Goal: Task Accomplishment & Management: Manage account settings

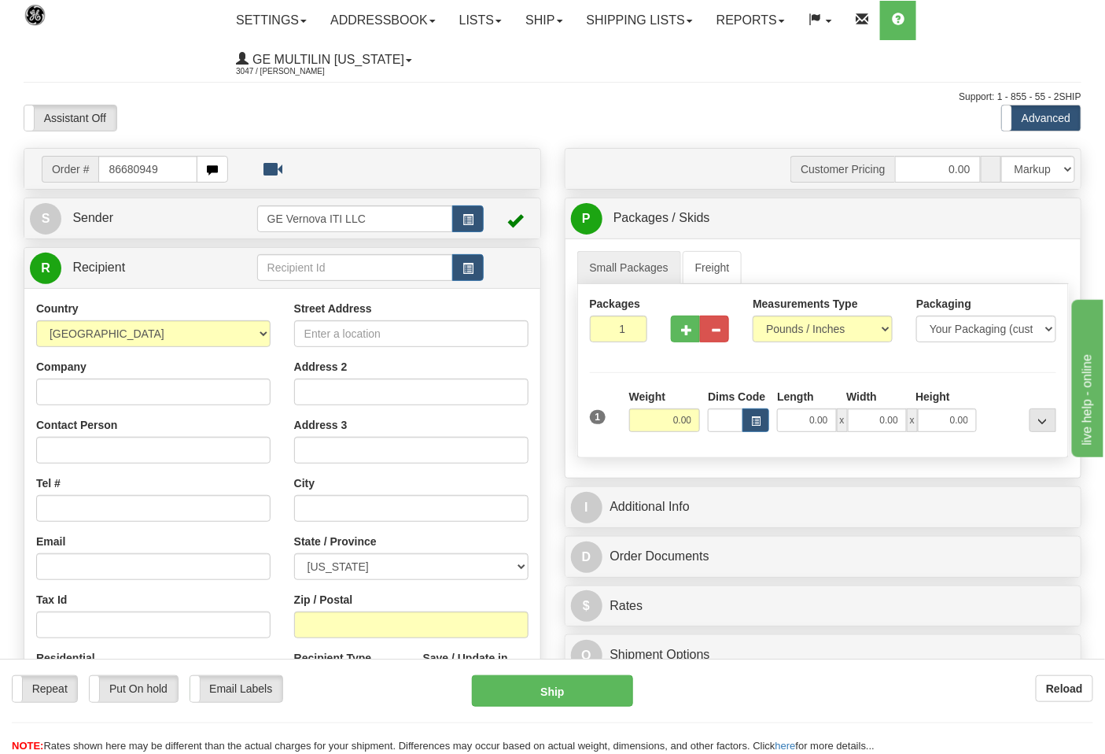
type input "86680949"
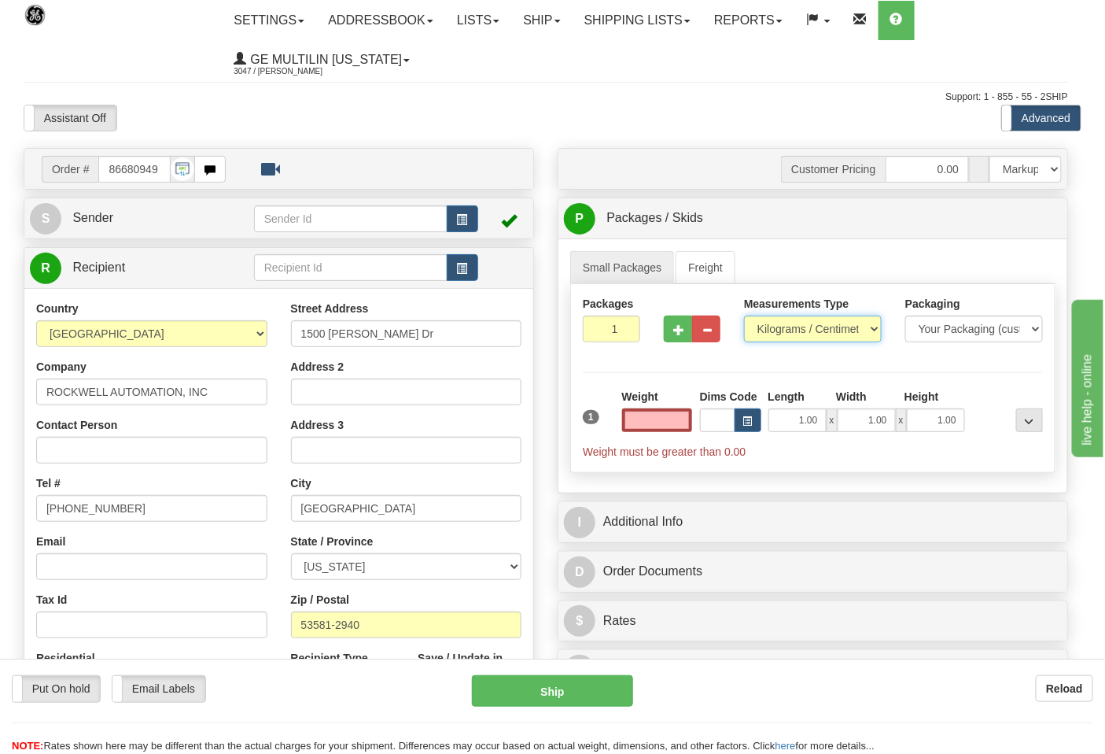
type input "0.00"
click at [787, 327] on select "Pounds / Inches Kilograms / Centimeters" at bounding box center [813, 329] width 138 height 27
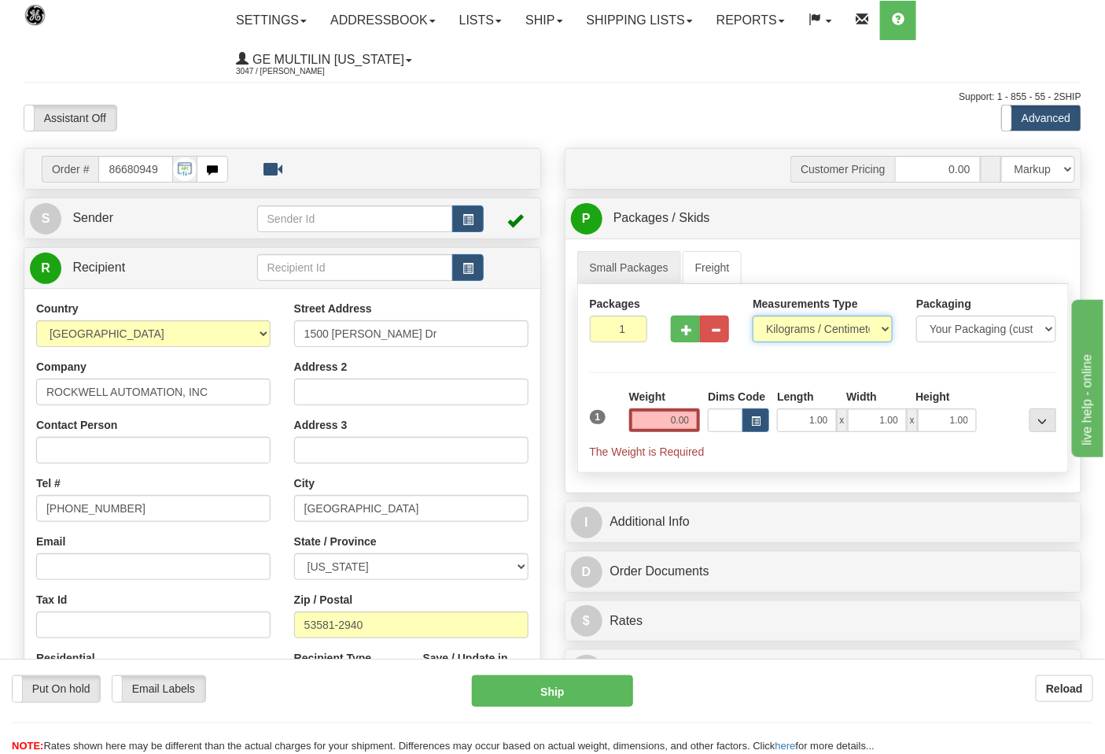
select select "0"
click at [753, 316] on select "Pounds / Inches Kilograms / Centimeters" at bounding box center [823, 329] width 140 height 27
click at [696, 423] on input "0.00" at bounding box center [665, 420] width 72 height 24
click button "Delete" at bounding box center [0, 0] width 0 height 0
type input "2.00"
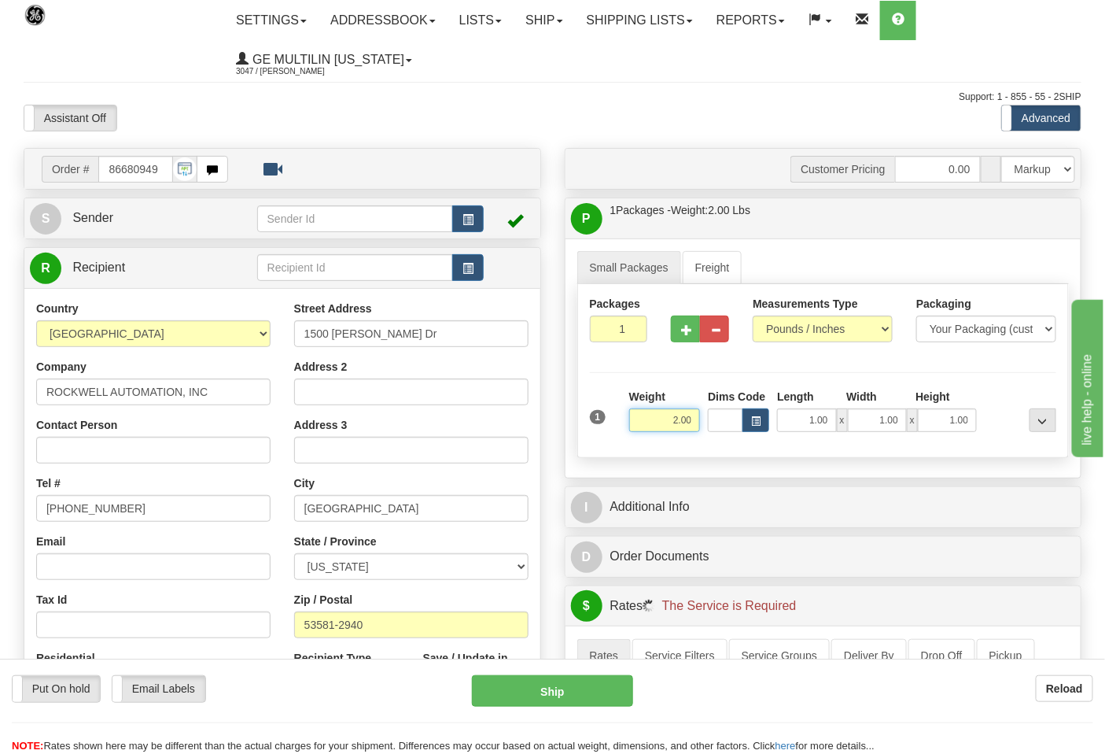
scroll to position [262, 0]
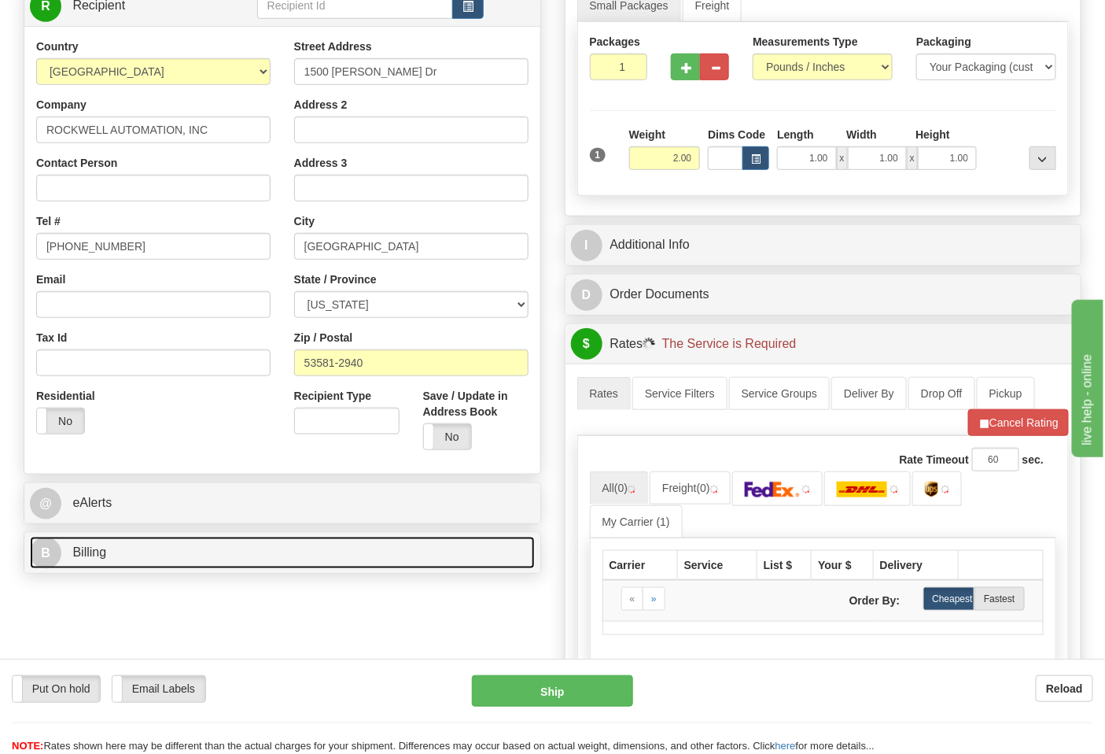
click at [155, 563] on link "B Billing" at bounding box center [282, 553] width 505 height 32
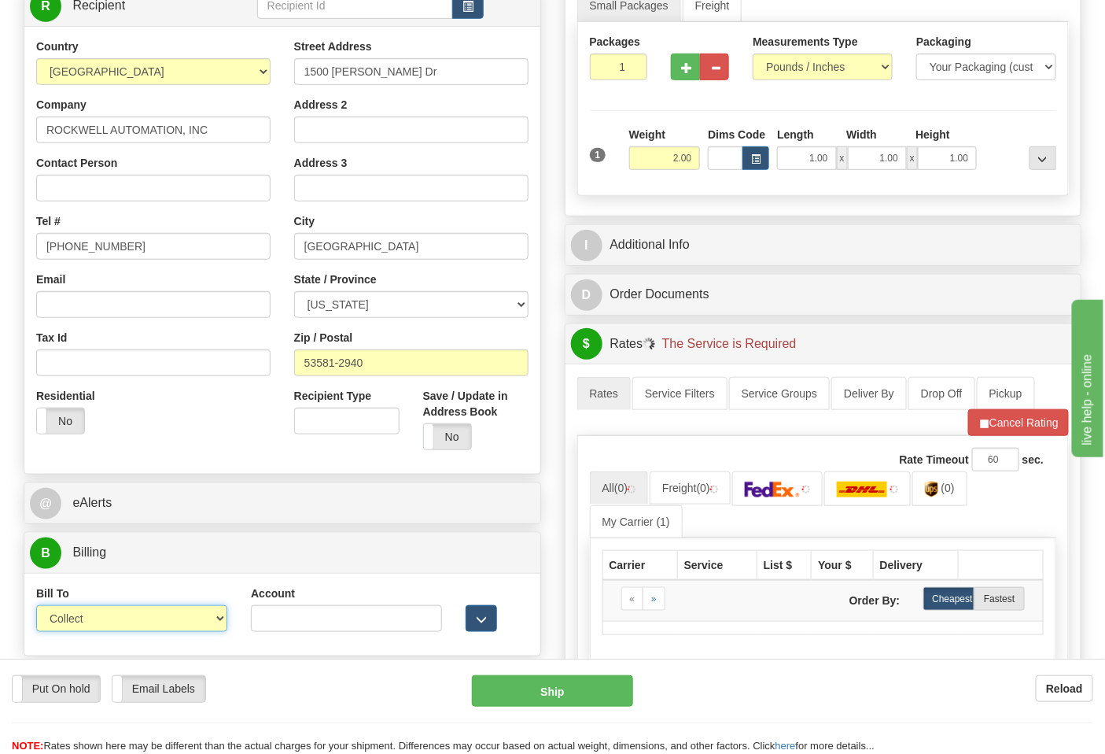
click at [76, 632] on select "Sender Recipient Third Party Collect" at bounding box center [131, 618] width 191 height 27
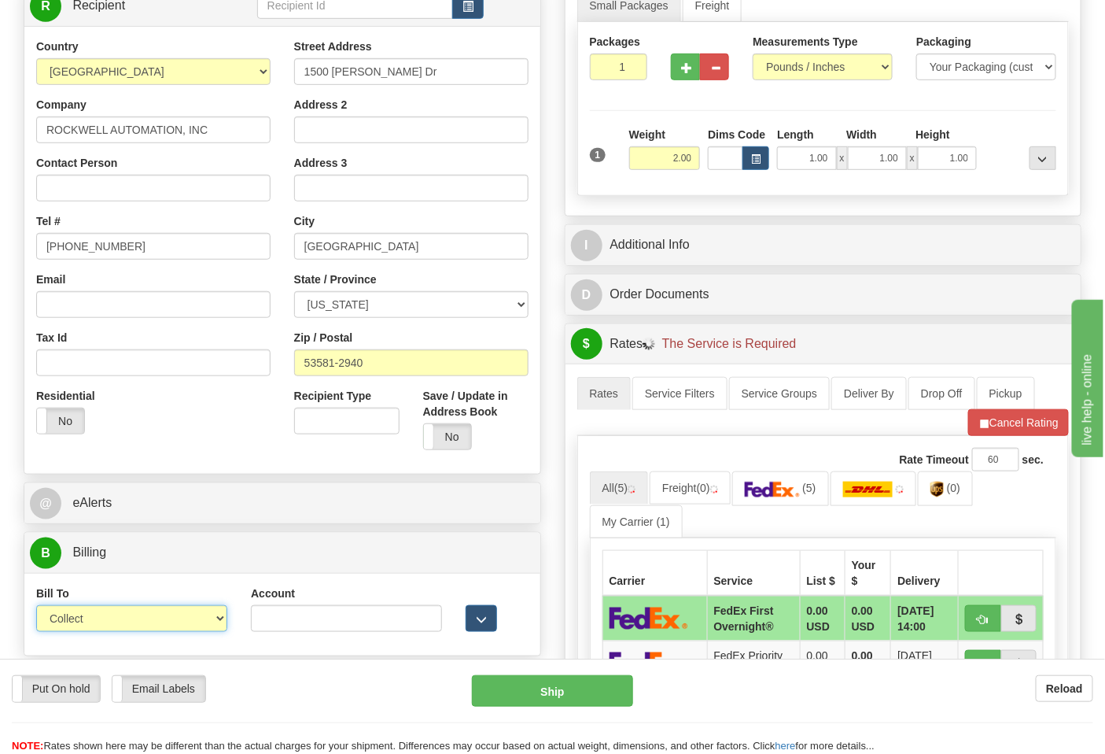
select select "2"
click at [36, 607] on select "Sender Recipient Third Party Collect" at bounding box center [131, 618] width 191 height 27
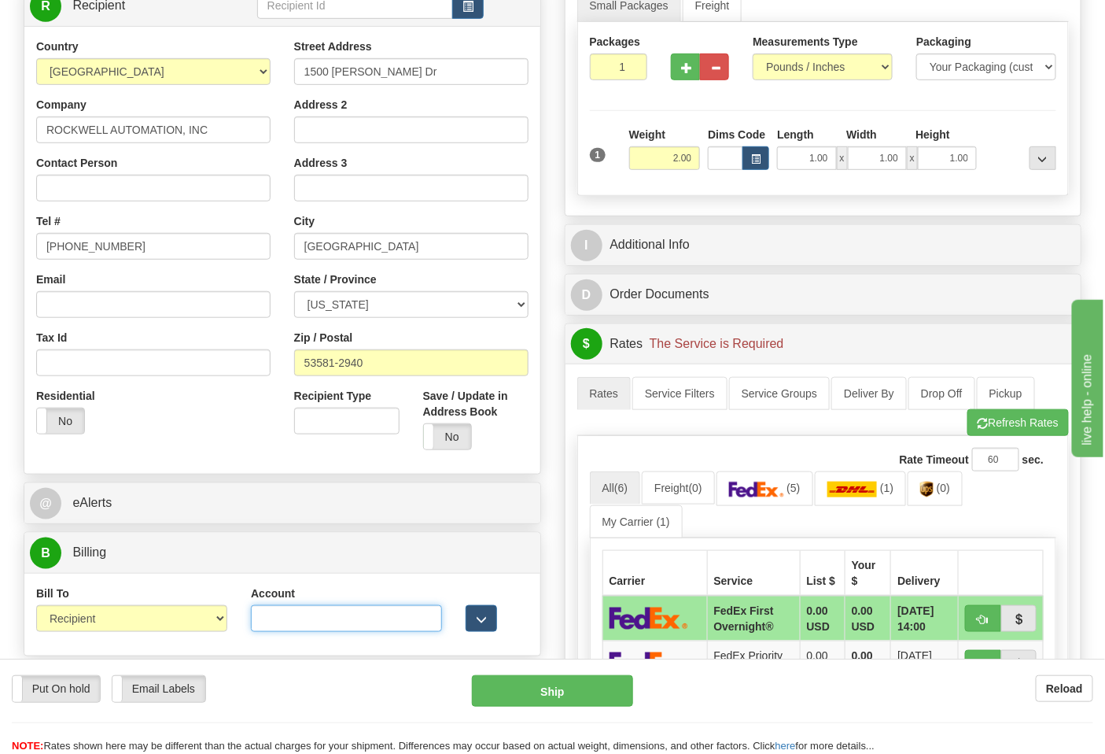
click at [318, 627] on input "Account" at bounding box center [346, 618] width 191 height 27
paste input "587102"
type input "587102"
click at [984, 429] on span "button" at bounding box center [983, 424] width 11 height 10
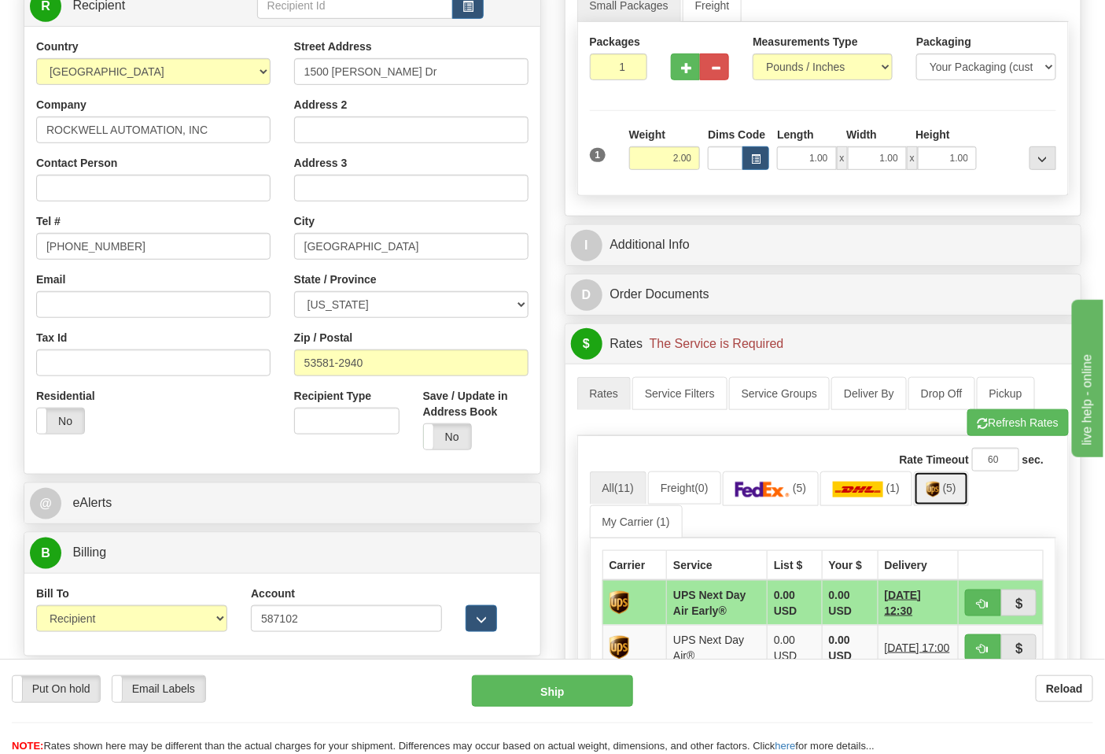
click at [957, 494] on span "(5)" at bounding box center [949, 488] width 13 height 13
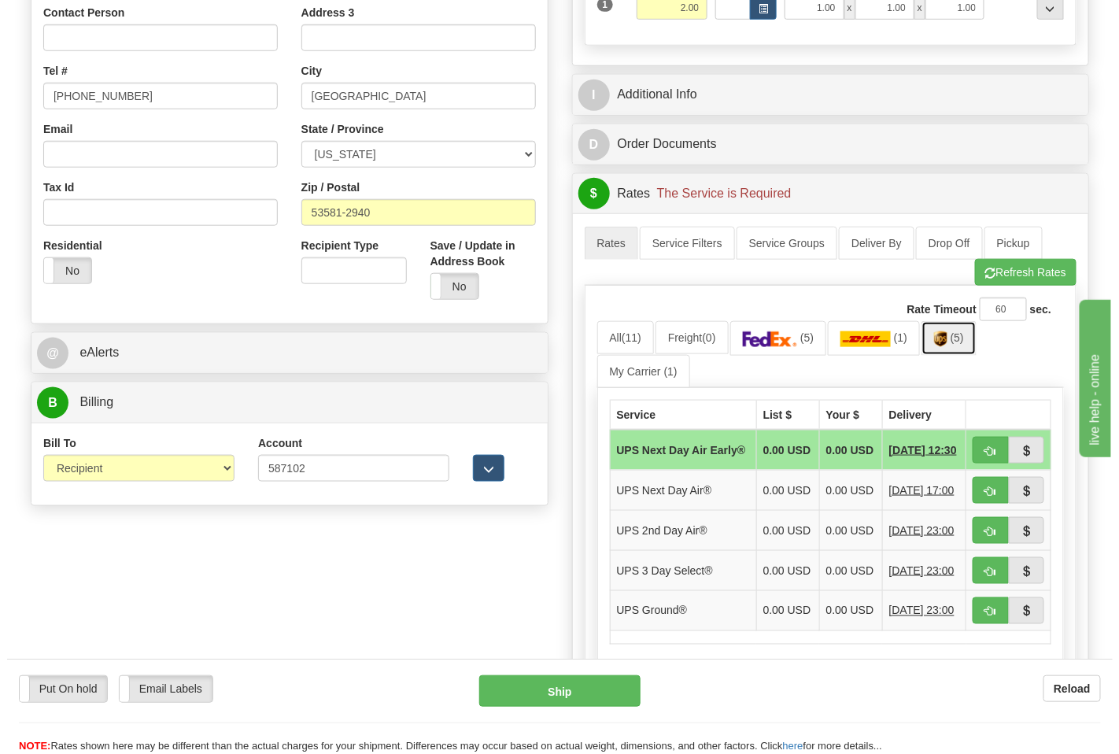
scroll to position [524, 0]
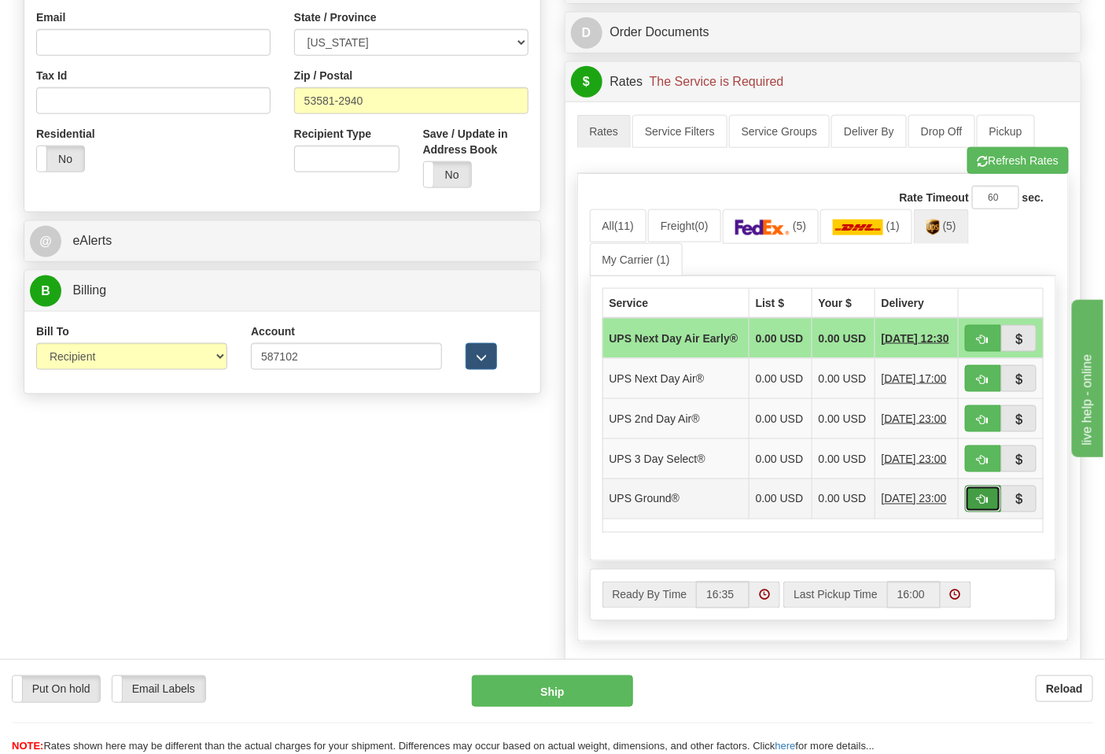
click at [980, 505] on span "button" at bounding box center [983, 500] width 11 height 10
type input "03"
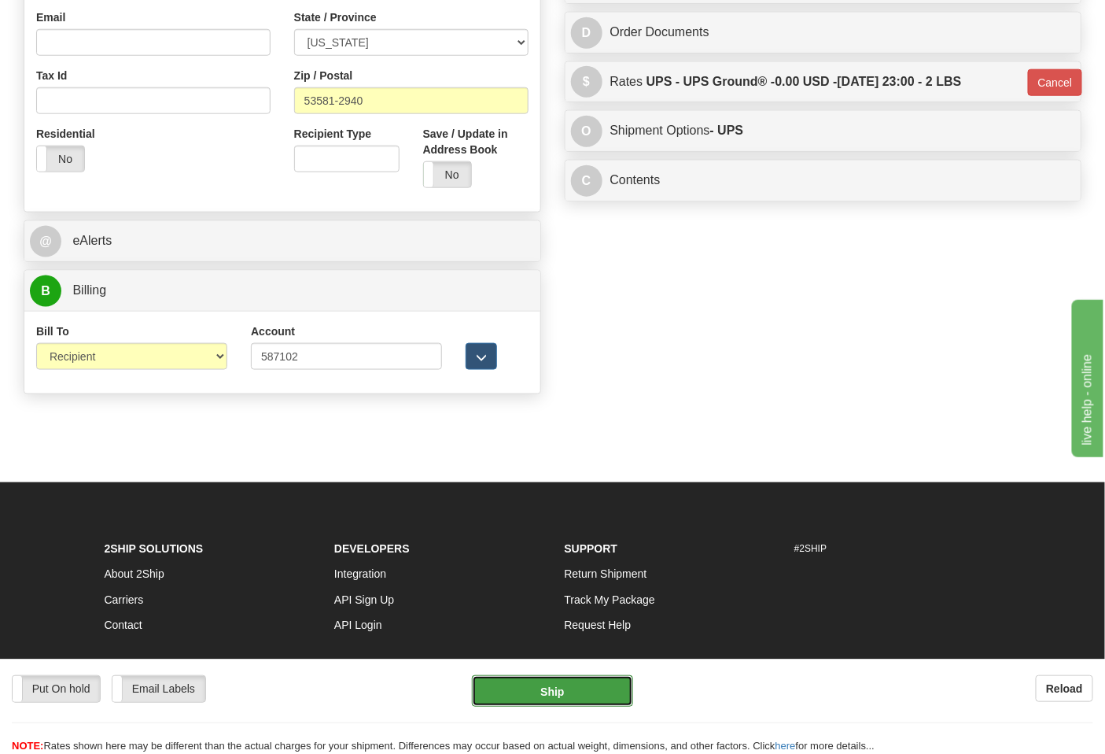
click at [565, 677] on button "Ship" at bounding box center [552, 690] width 161 height 31
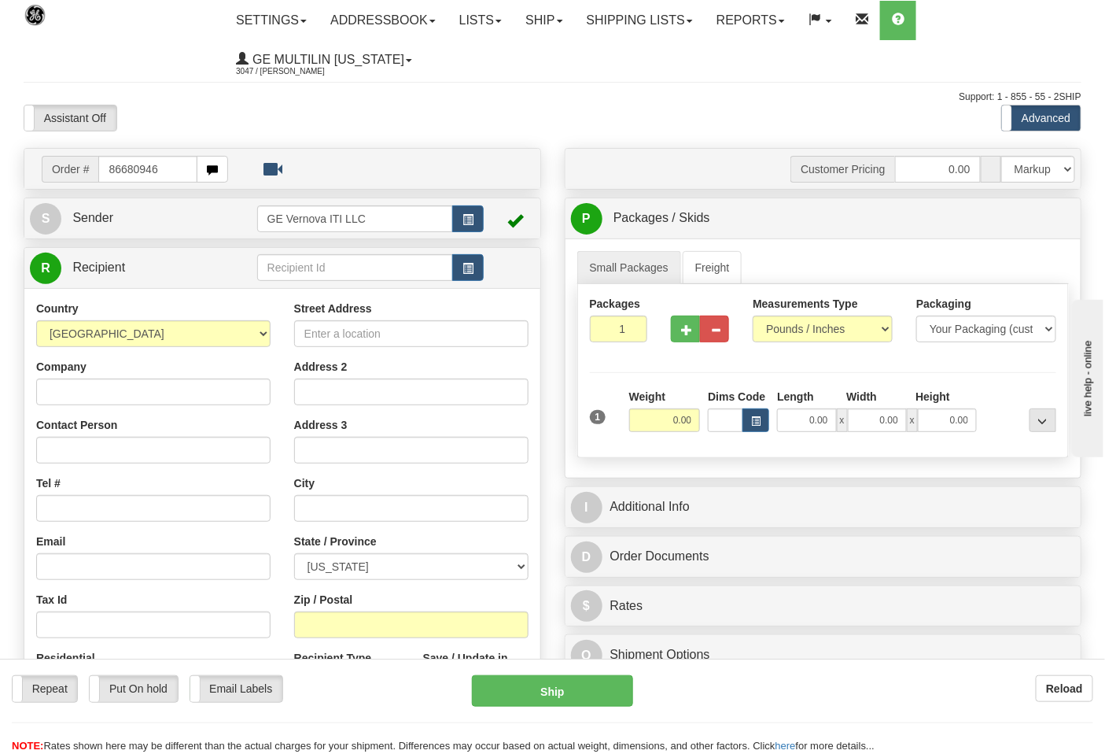
type input "86680946"
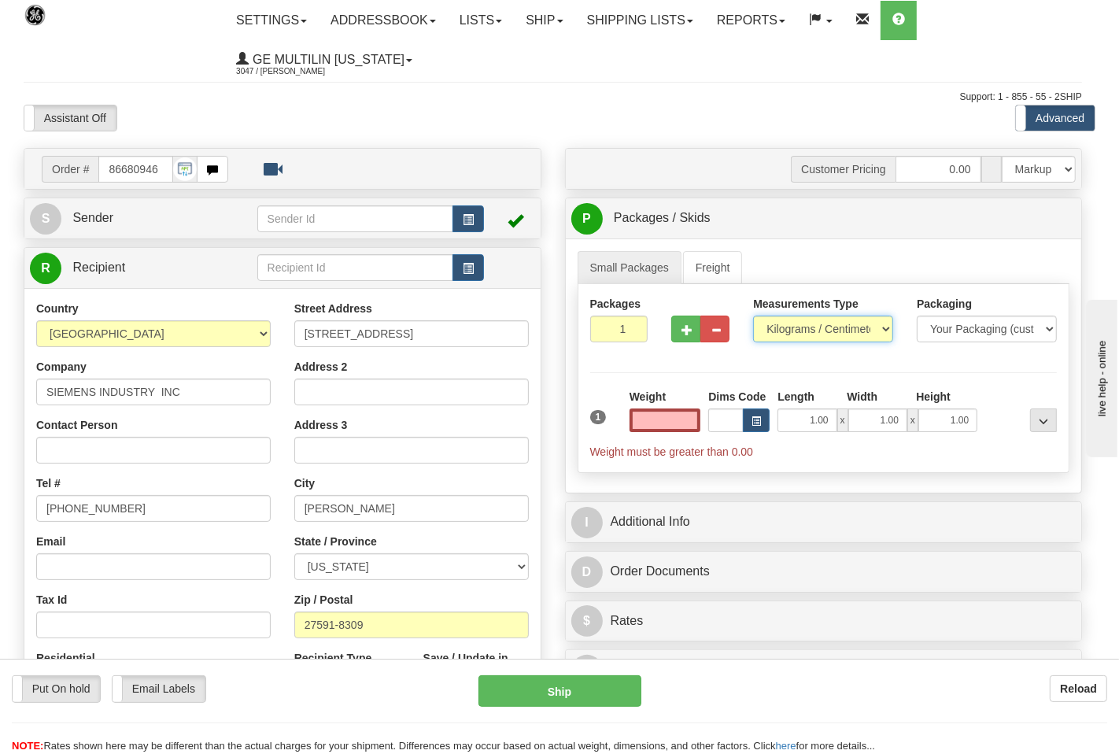
type input "0.00"
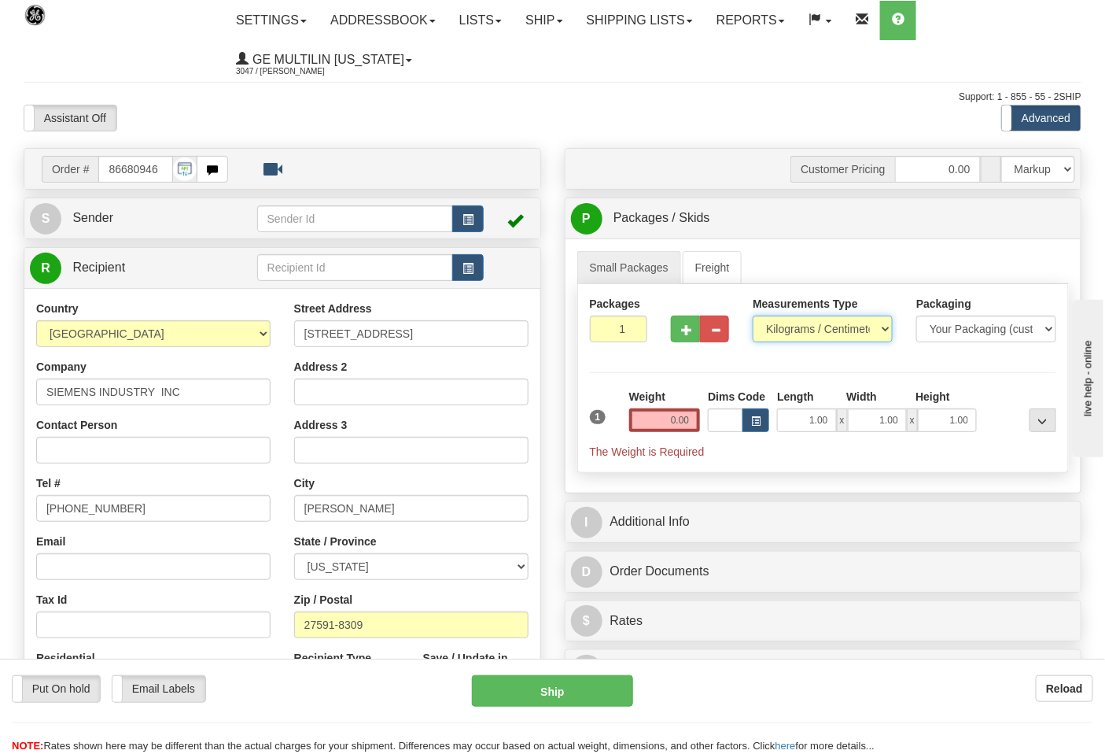
click at [790, 332] on select "Pounds / Inches Kilograms / Centimeters" at bounding box center [823, 329] width 140 height 27
select select "0"
click at [753, 316] on select "Pounds / Inches Kilograms / Centimeters" at bounding box center [823, 329] width 140 height 27
click at [687, 427] on input "0.00" at bounding box center [665, 420] width 72 height 24
click button "Delete" at bounding box center [0, 0] width 0 height 0
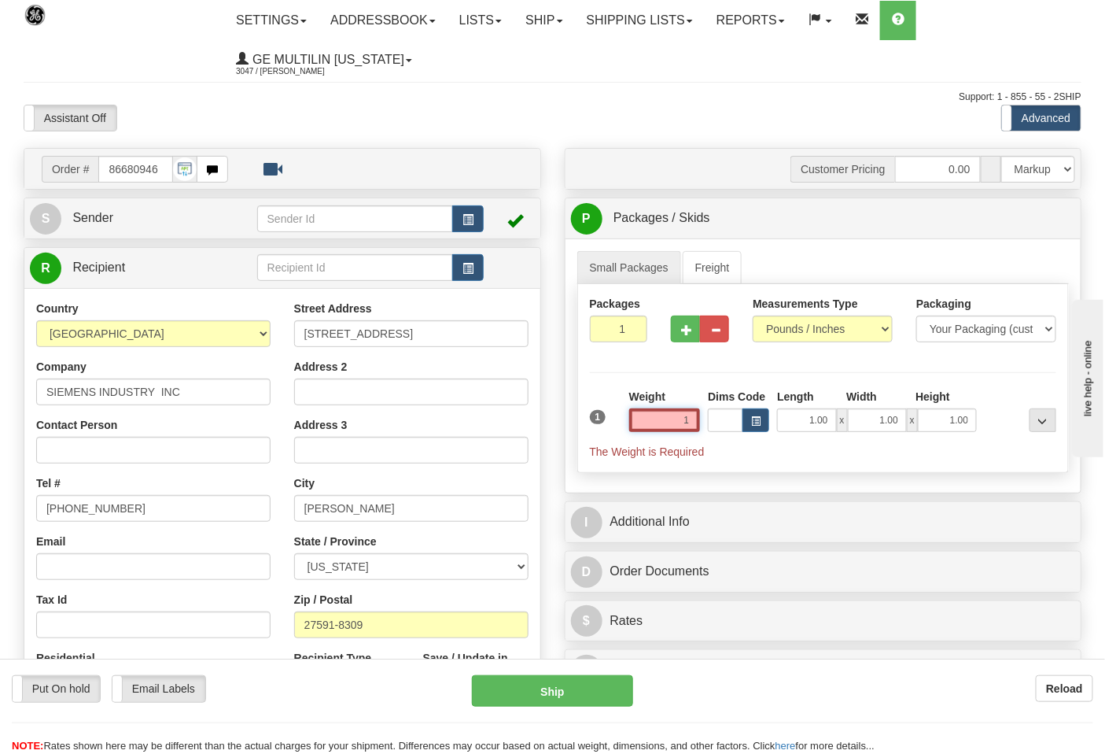
type input "1.00"
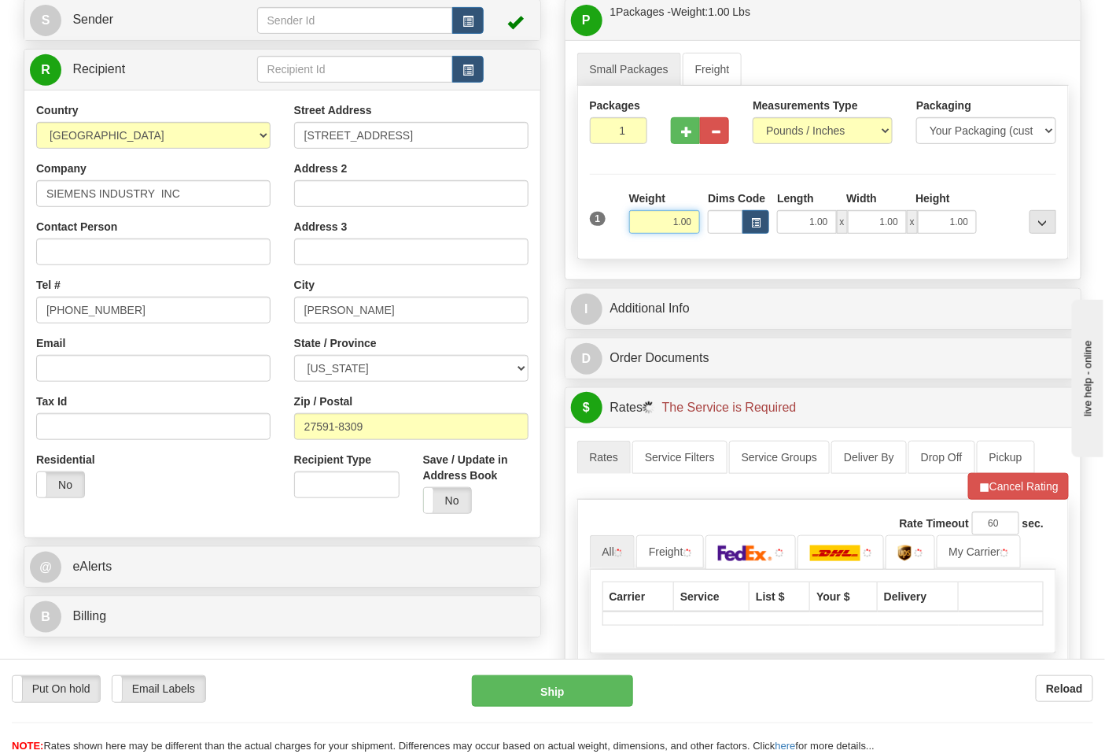
scroll to position [349, 0]
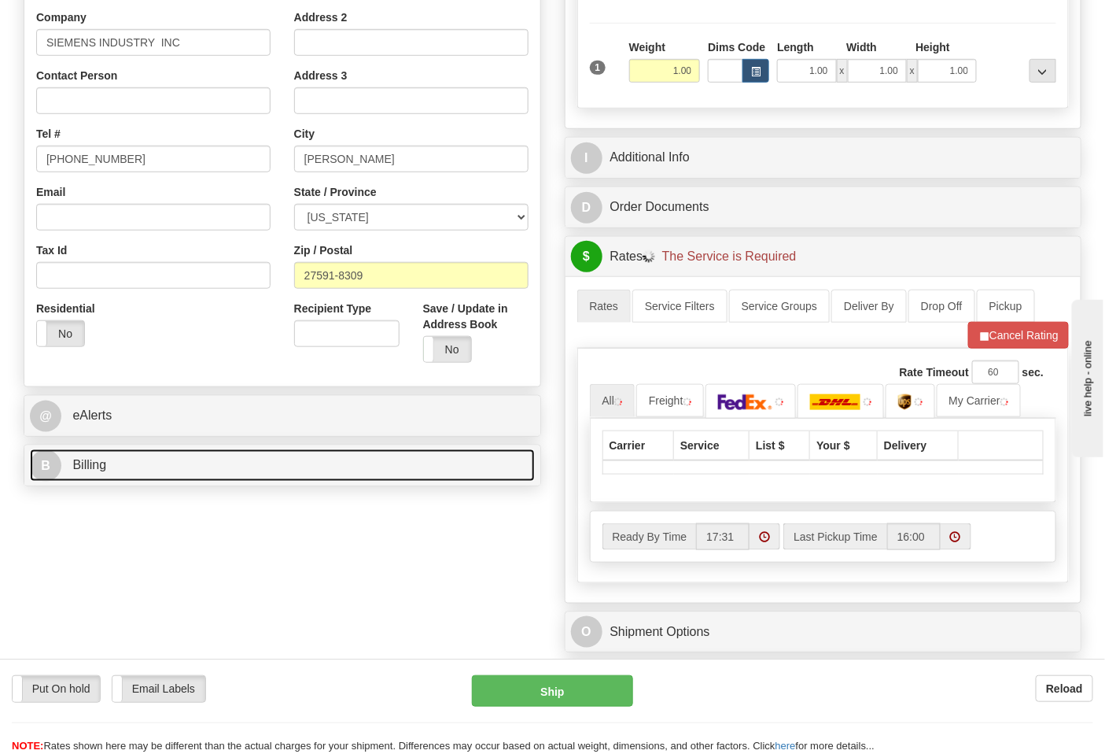
click at [153, 482] on link "B Billing" at bounding box center [282, 465] width 505 height 32
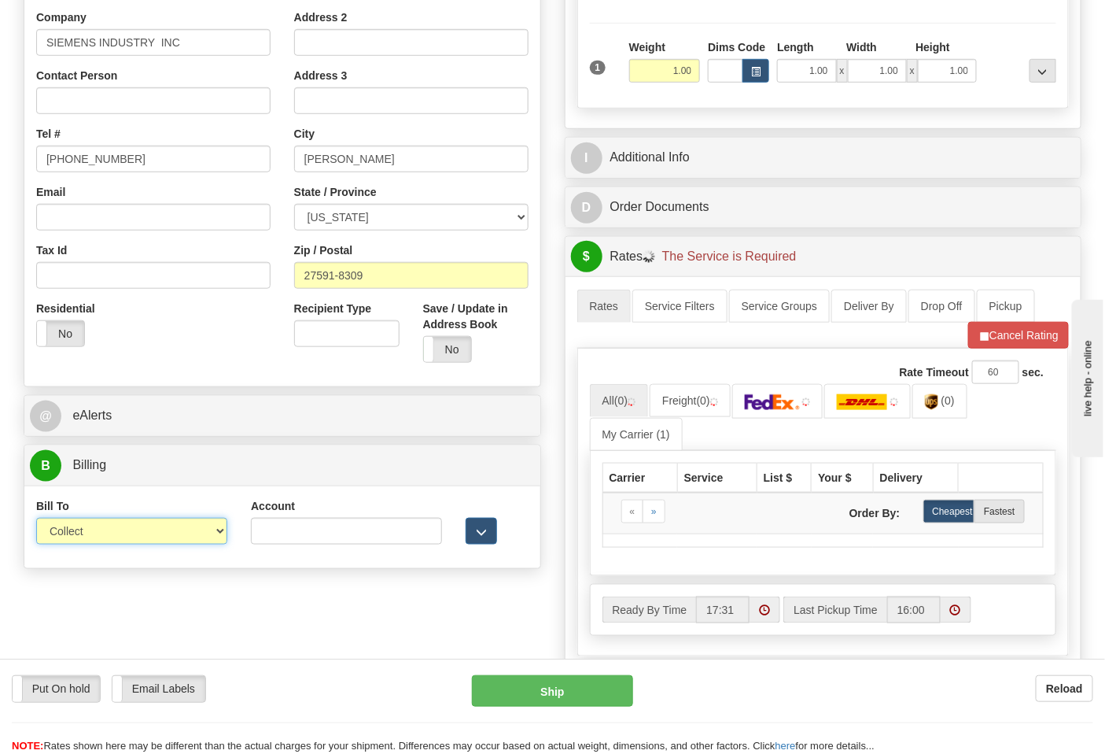
click at [105, 532] on select "Sender Recipient Third Party Collect" at bounding box center [131, 531] width 191 height 27
select select "2"
click at [36, 519] on select "Sender Recipient Third Party Collect" at bounding box center [131, 531] width 191 height 27
click at [283, 525] on input "Account" at bounding box center [346, 531] width 191 height 27
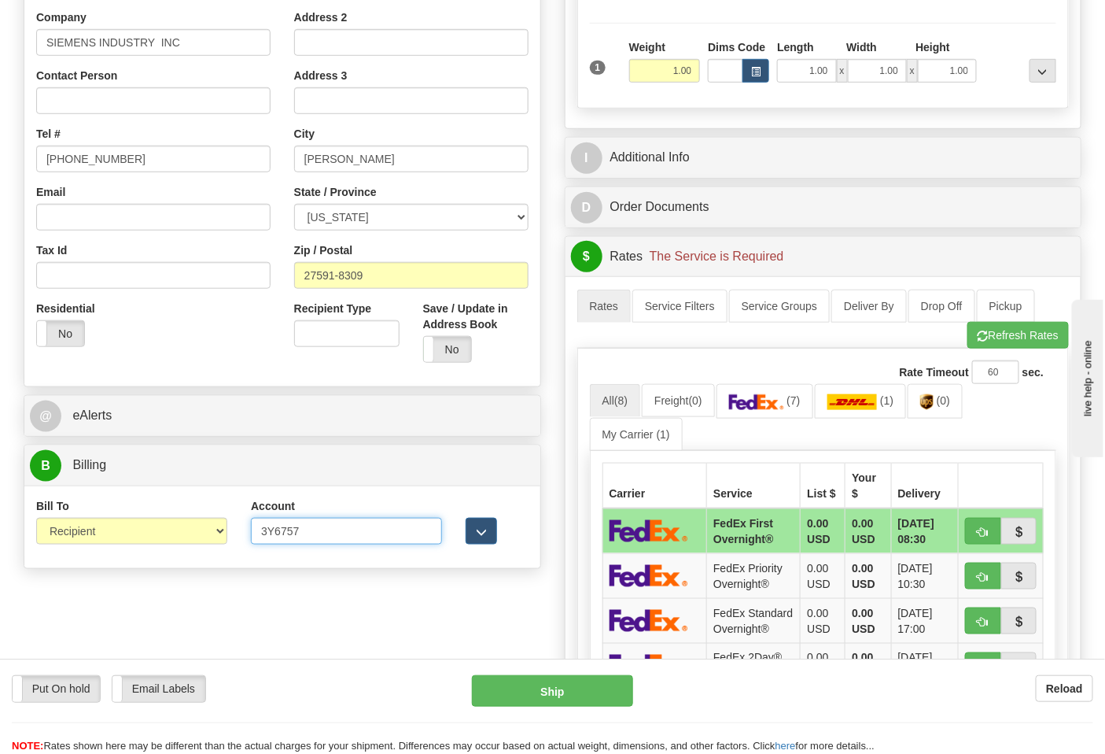
type input "3Y6757"
click button "Delete" at bounding box center [0, 0] width 0 height 0
click at [1035, 342] on button "Refresh Rates" at bounding box center [1018, 335] width 101 height 27
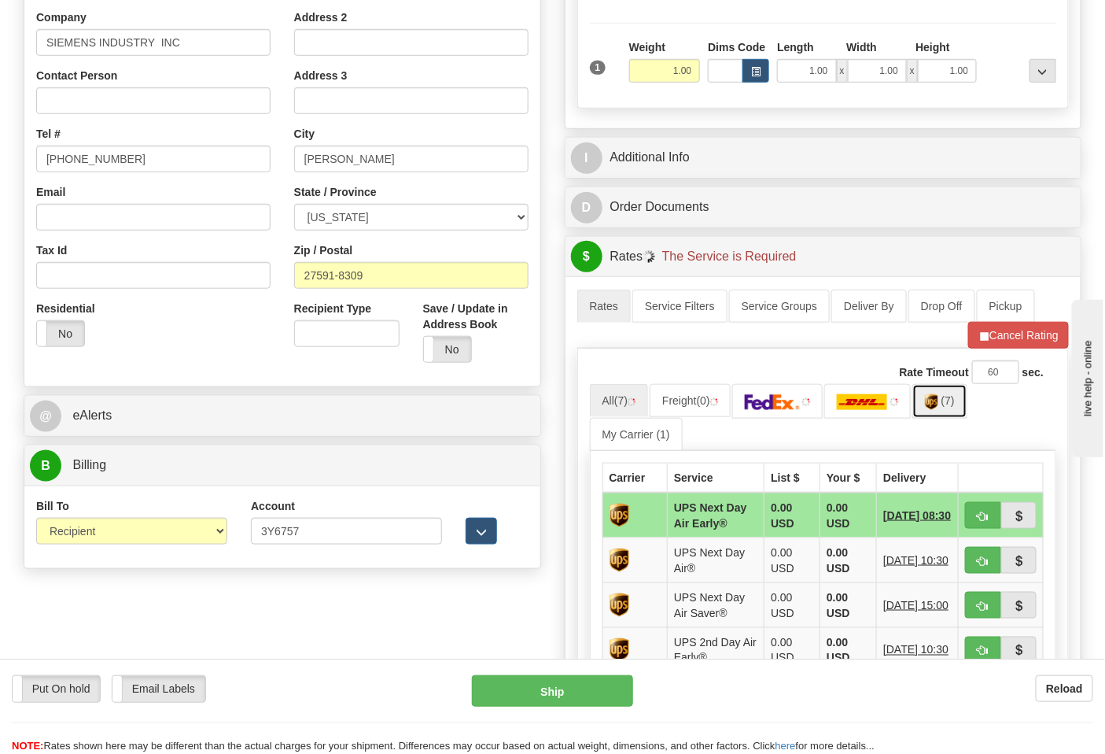
click at [954, 410] on link "(7)" at bounding box center [940, 401] width 55 height 34
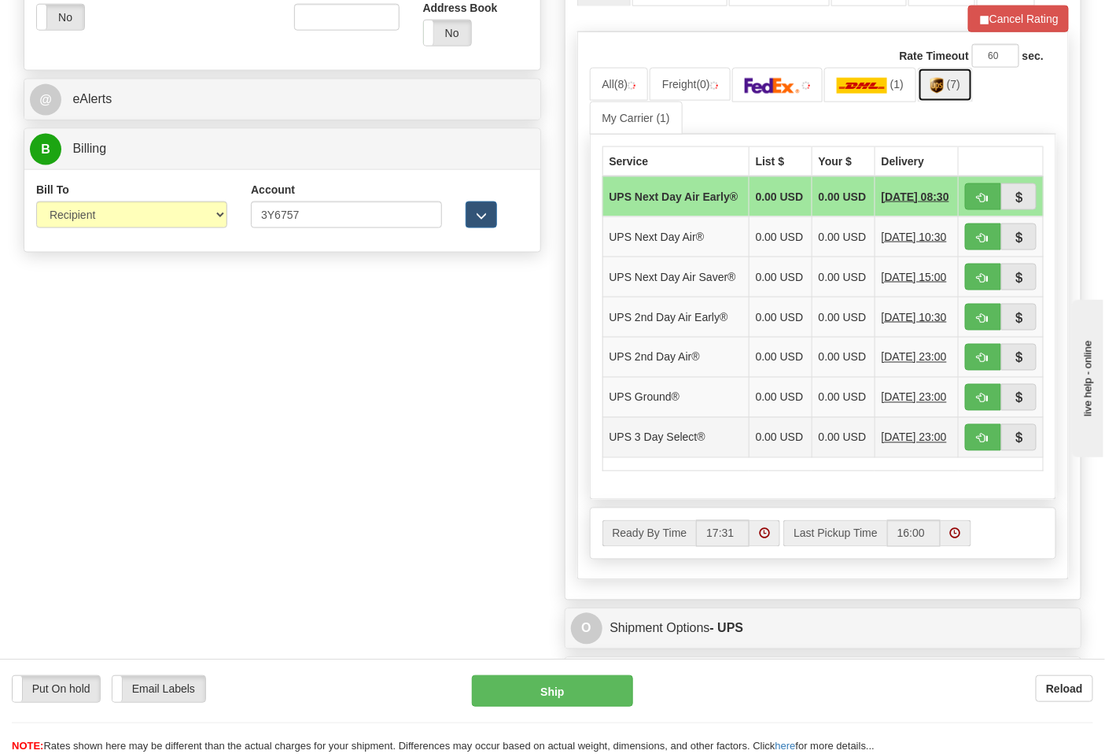
scroll to position [699, 0]
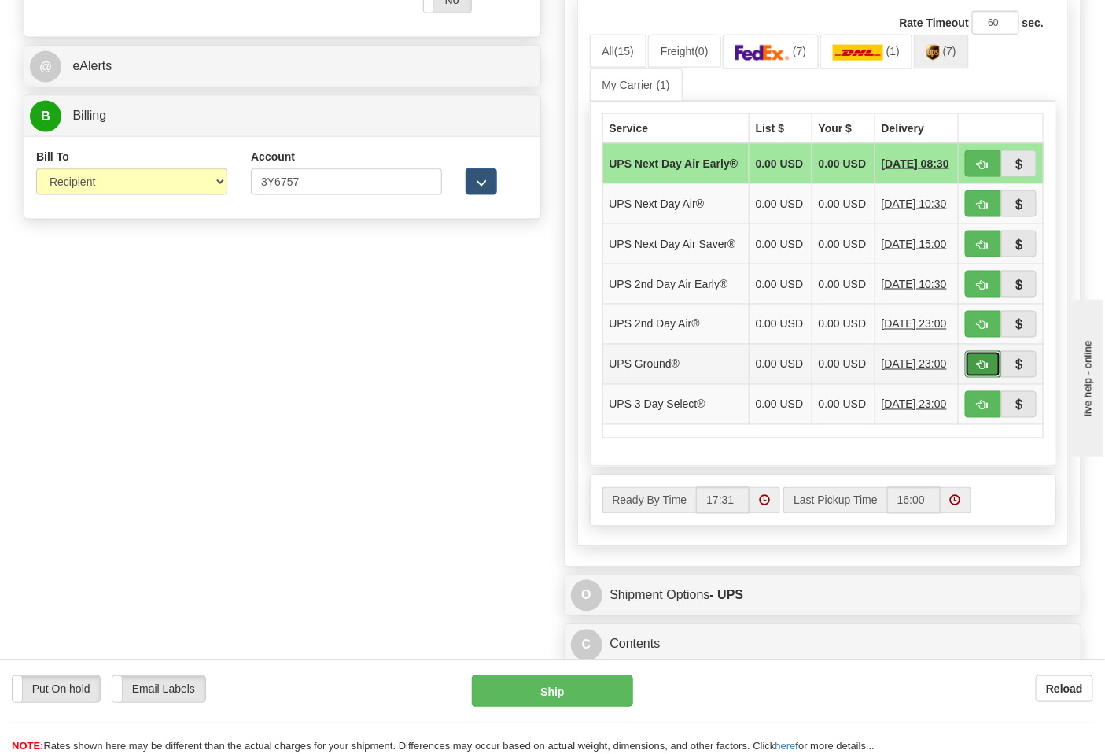
click at [984, 371] on span "button" at bounding box center [983, 365] width 11 height 10
type input "03"
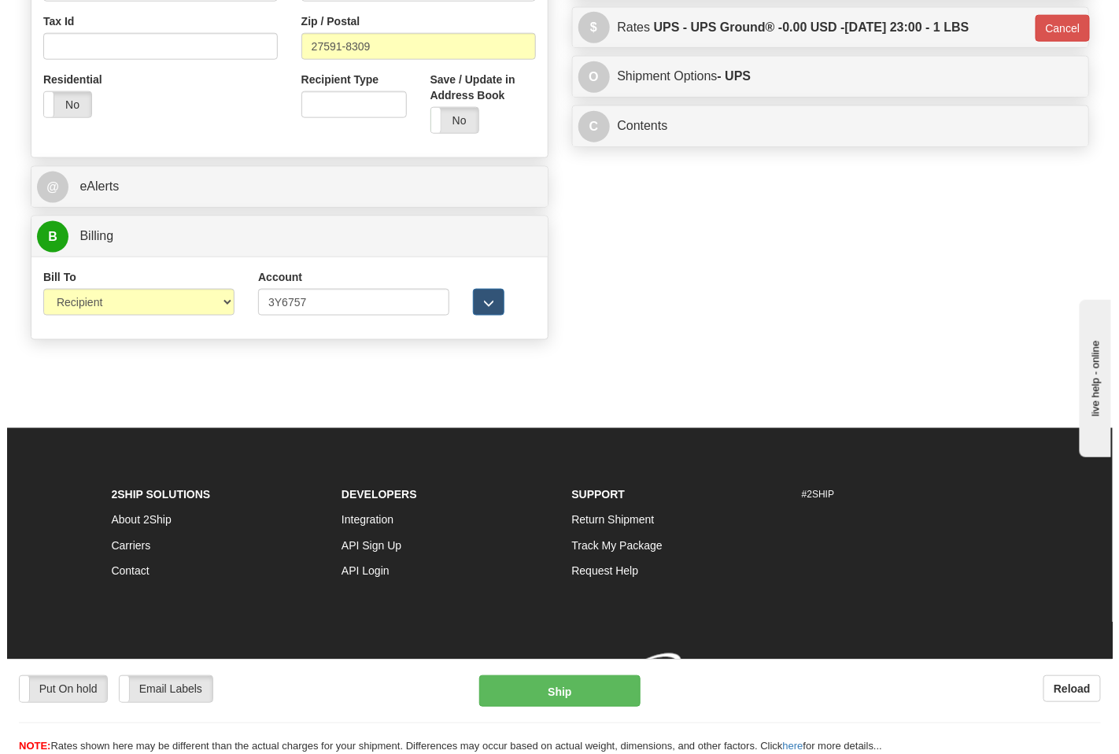
scroll to position [603, 0]
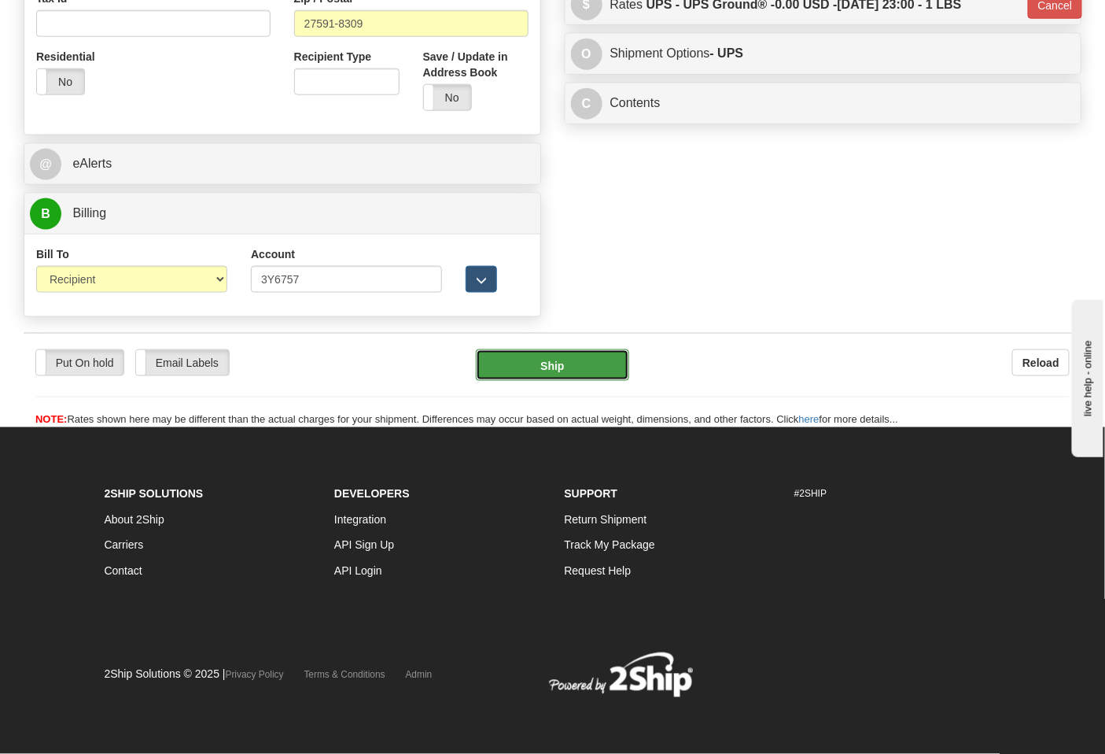
click at [562, 362] on button "Ship" at bounding box center [552, 364] width 153 height 31
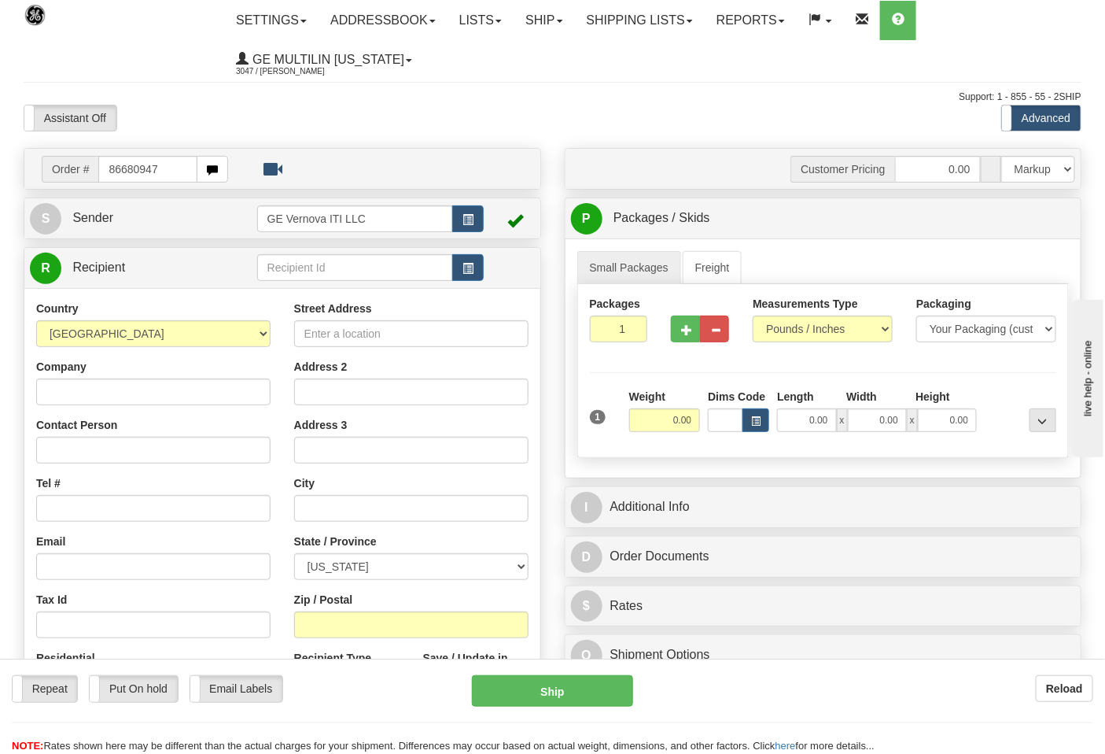
type input "86680947"
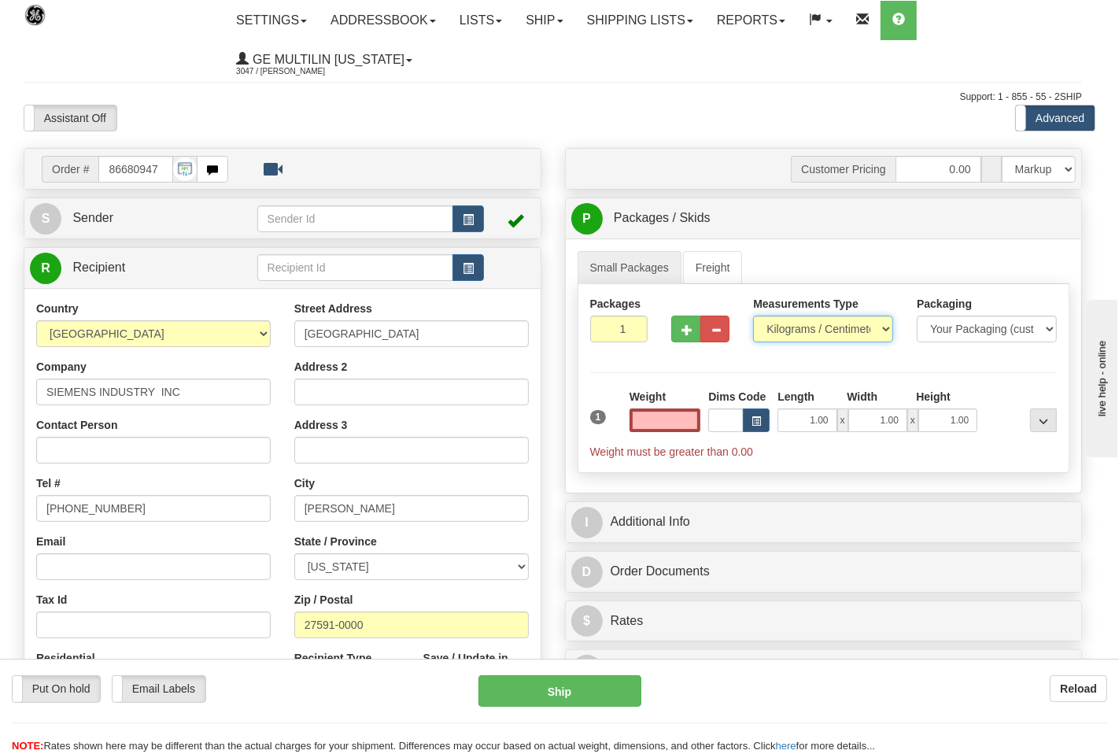
type input "0.00"
click at [805, 331] on select "Pounds / Inches Kilograms / Centimeters" at bounding box center [813, 329] width 138 height 27
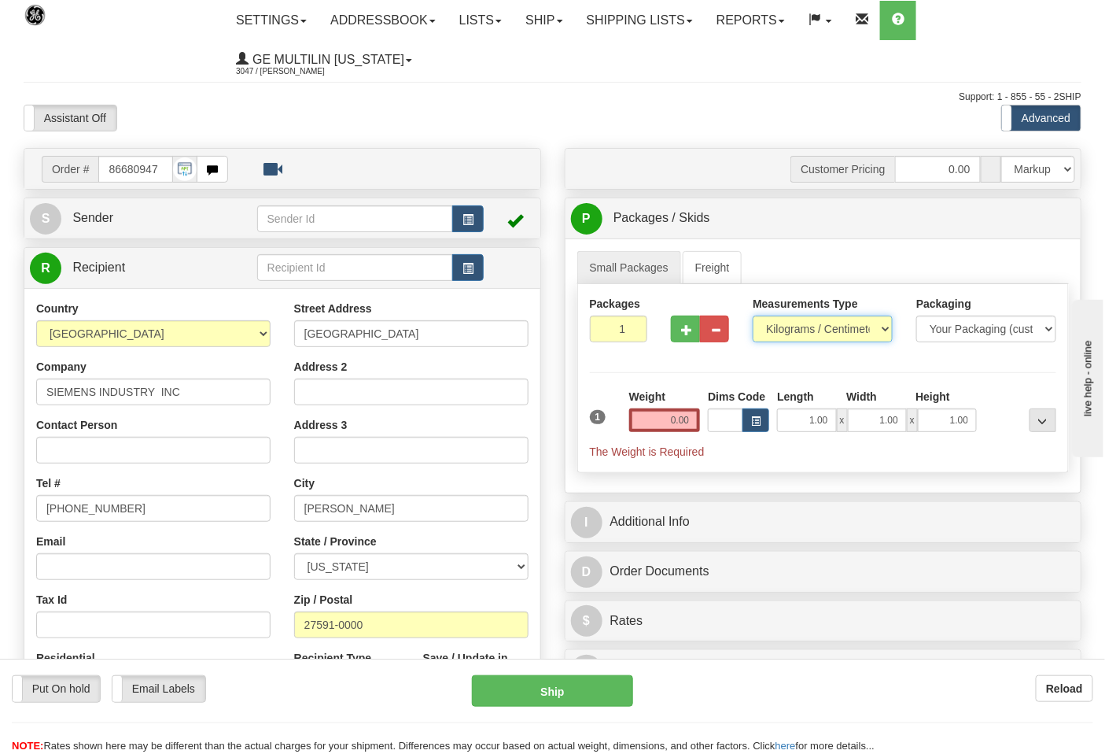
select select "0"
click at [753, 316] on select "Pounds / Inches Kilograms / Centimeters" at bounding box center [823, 329] width 140 height 27
click at [688, 421] on input "0.00" at bounding box center [665, 420] width 72 height 24
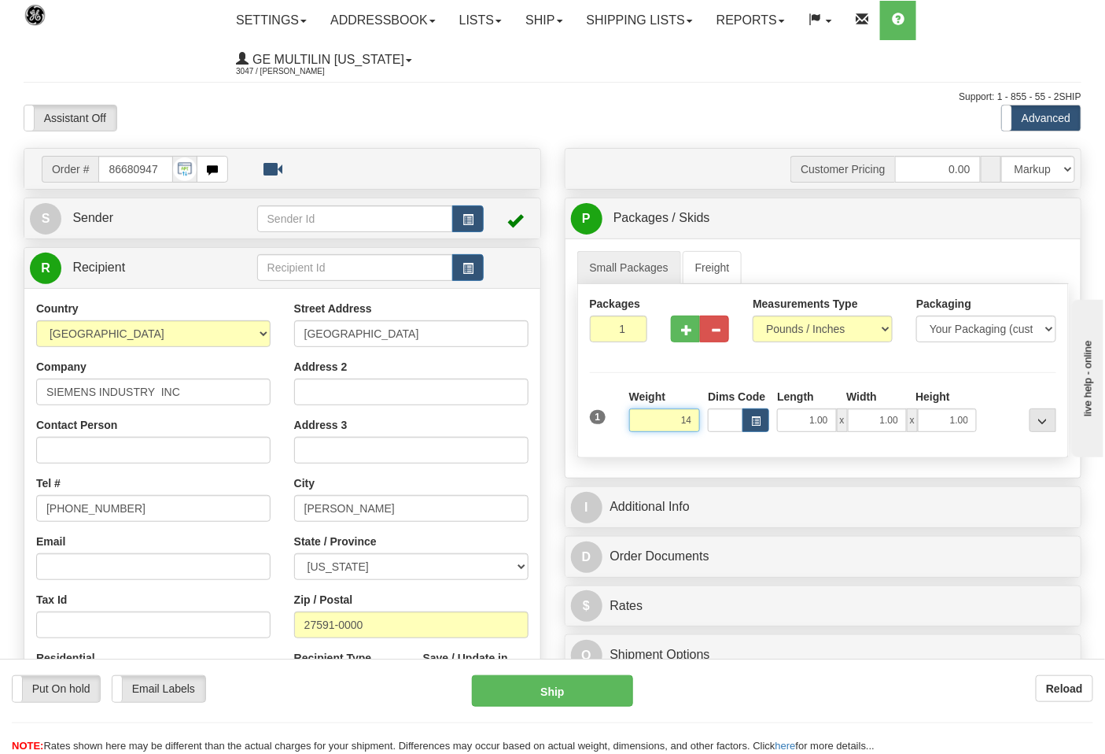
click button "Delete" at bounding box center [0, 0] width 0 height 0
type input "14.00"
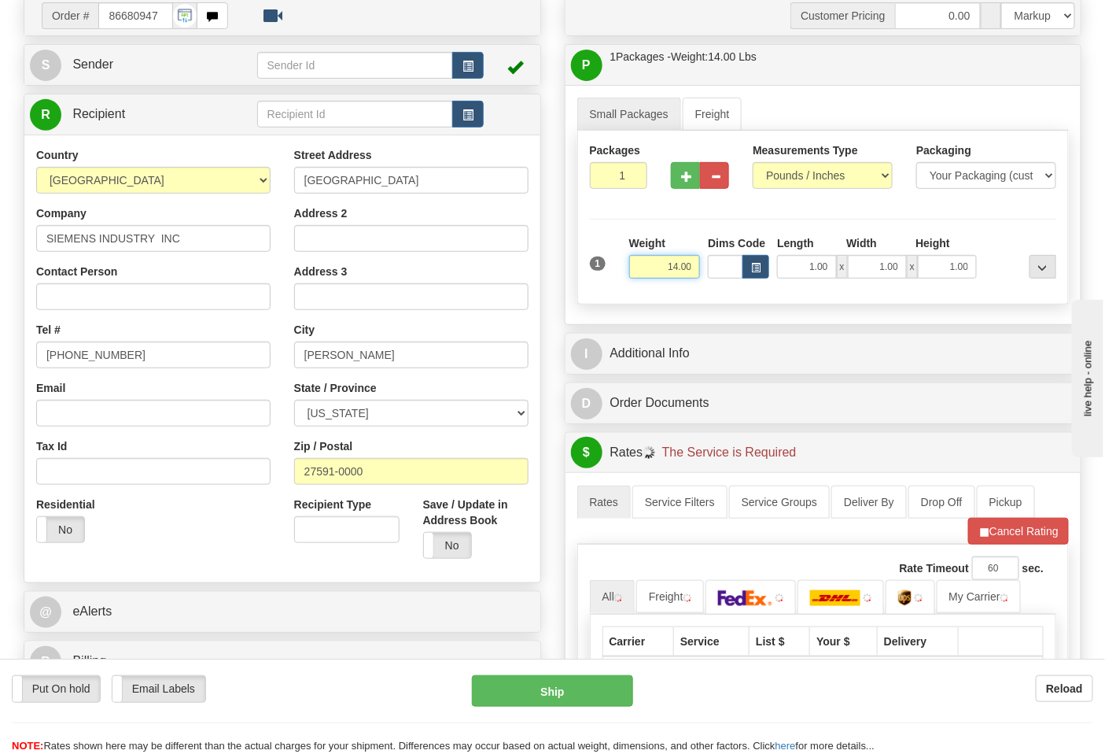
scroll to position [437, 0]
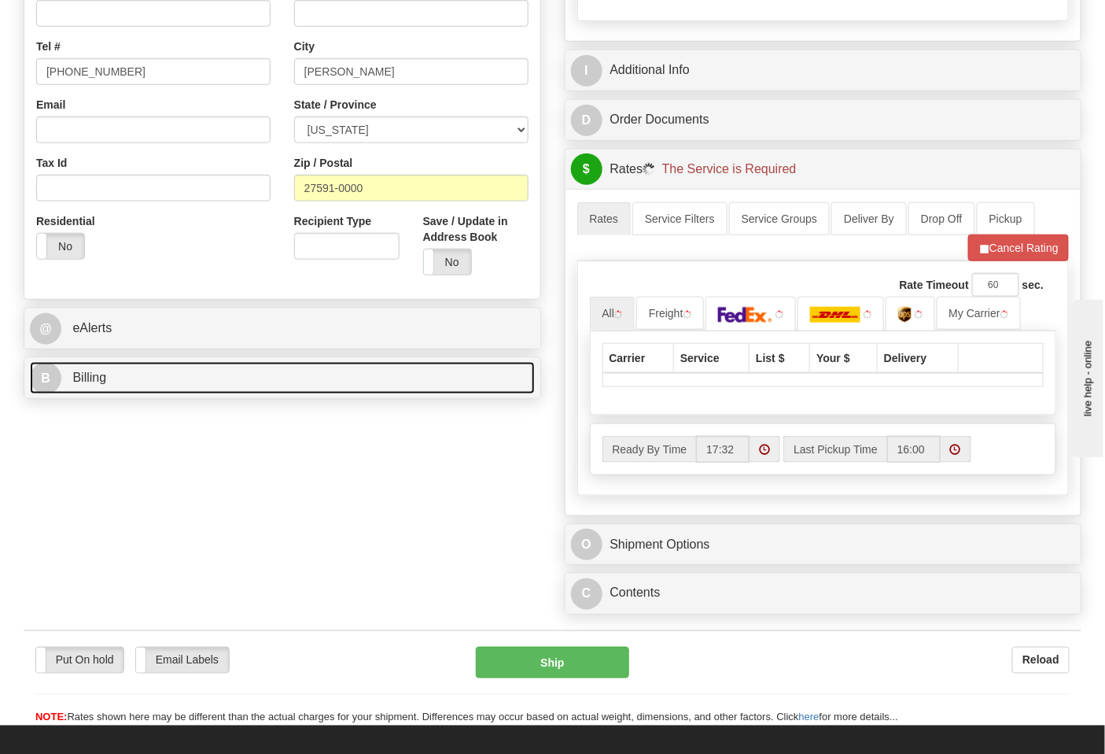
click at [118, 383] on link "B Billing" at bounding box center [282, 378] width 505 height 32
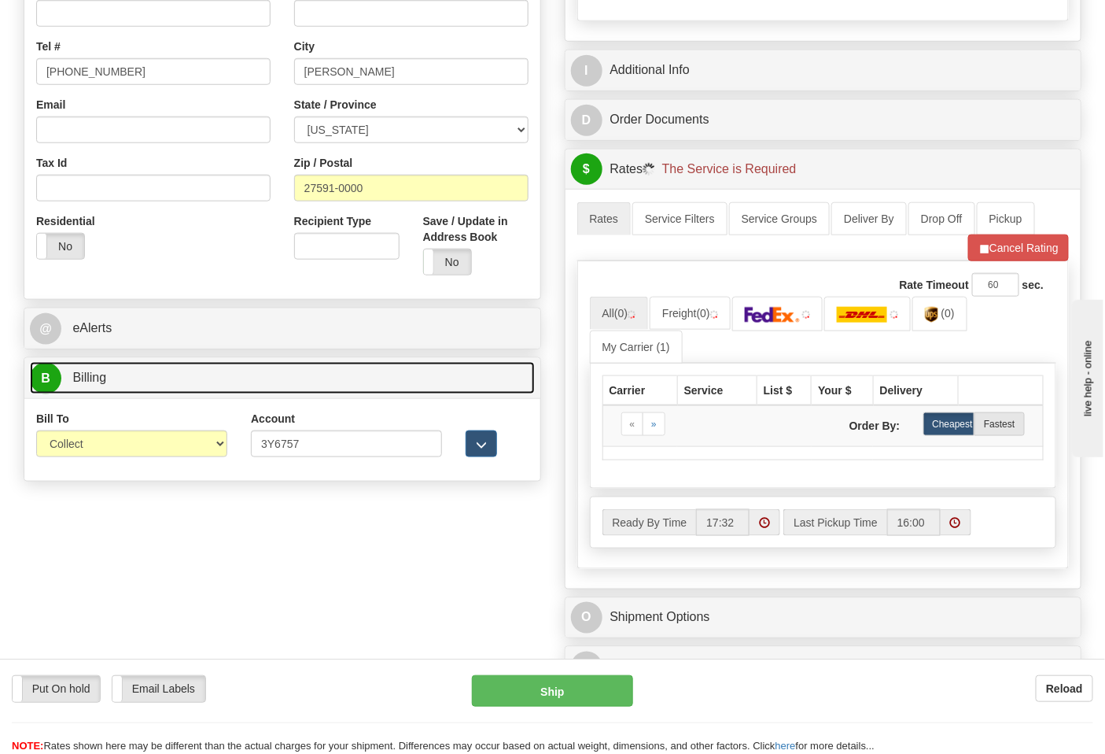
scroll to position [524, 0]
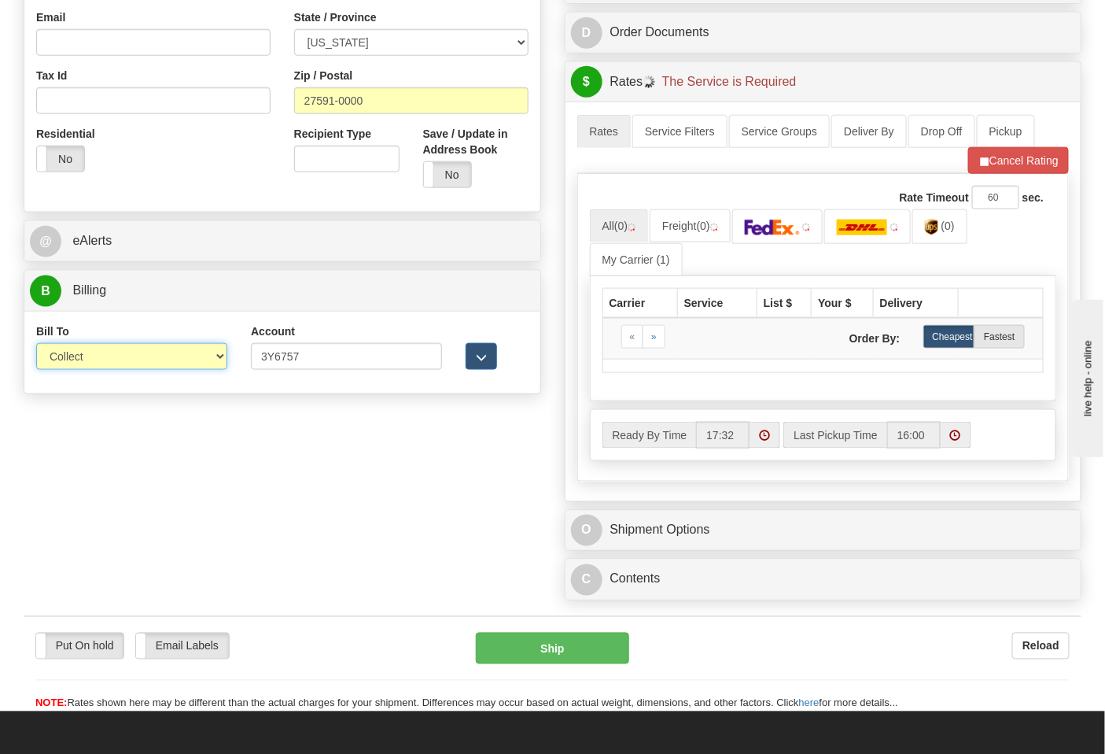
click at [112, 358] on select "Sender Recipient Third Party Collect" at bounding box center [131, 356] width 191 height 27
select select "2"
click at [36, 345] on select "Sender Recipient Third Party Collect" at bounding box center [131, 356] width 191 height 27
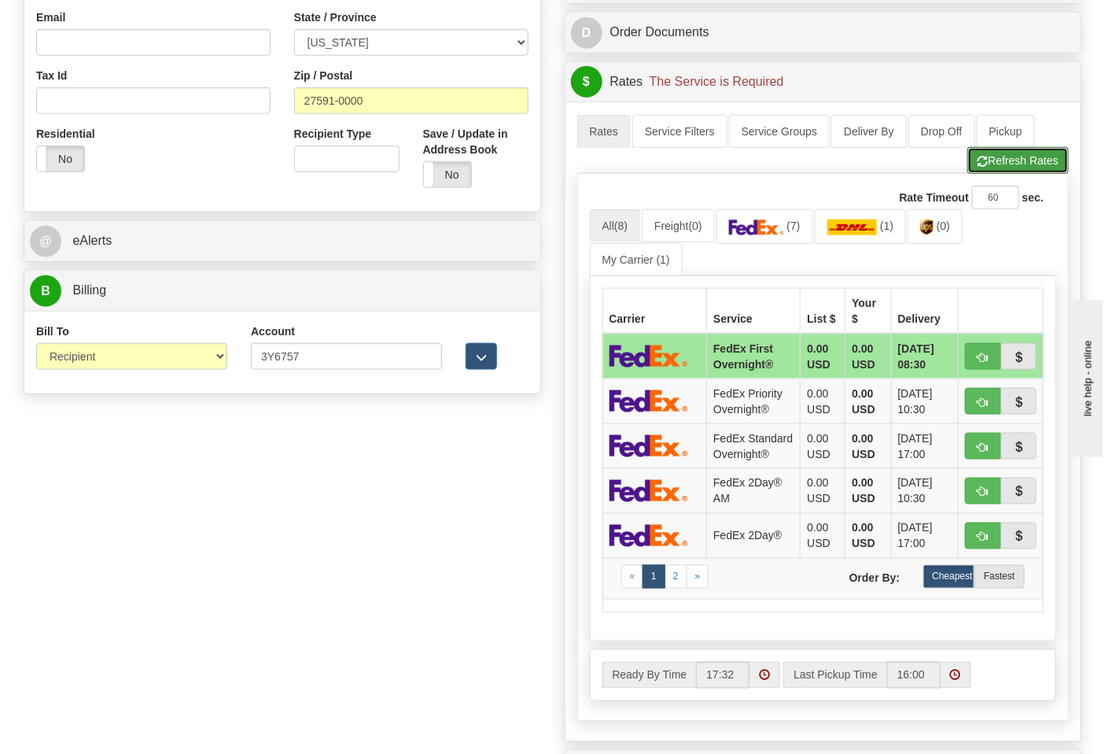
click at [988, 170] on button "Refresh Rates" at bounding box center [1018, 160] width 101 height 27
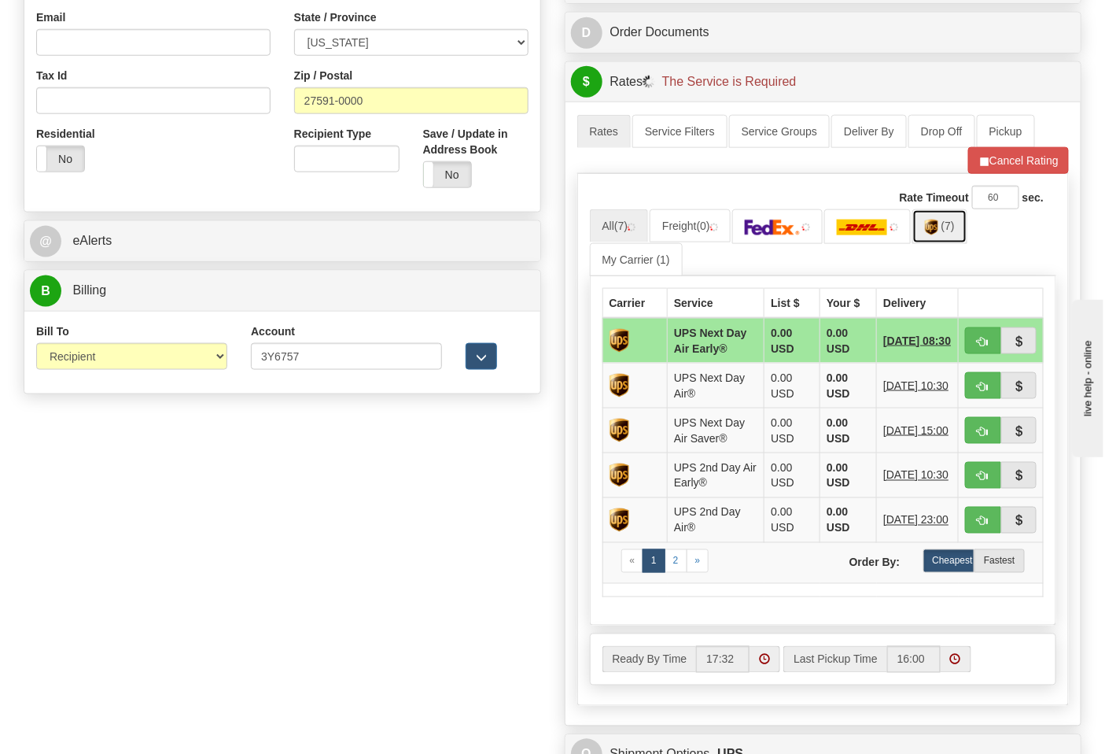
click at [939, 234] on img at bounding box center [931, 228] width 13 height 16
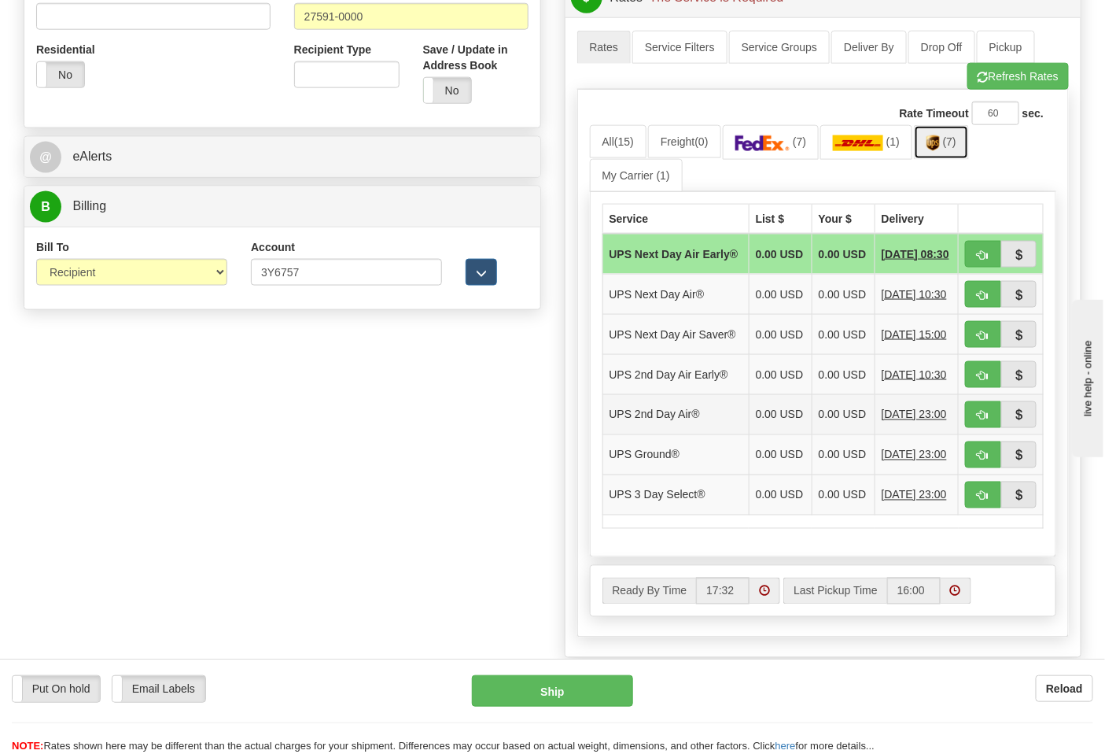
scroll to position [699, 0]
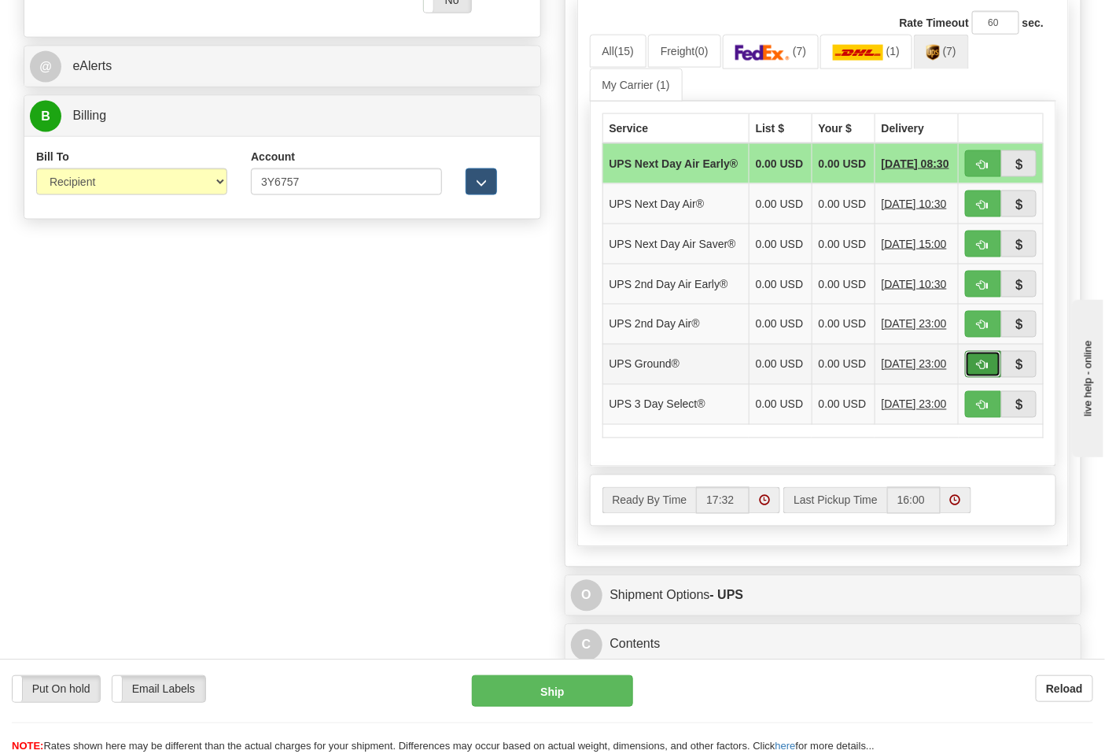
click at [986, 371] on span "button" at bounding box center [983, 365] width 11 height 10
type input "03"
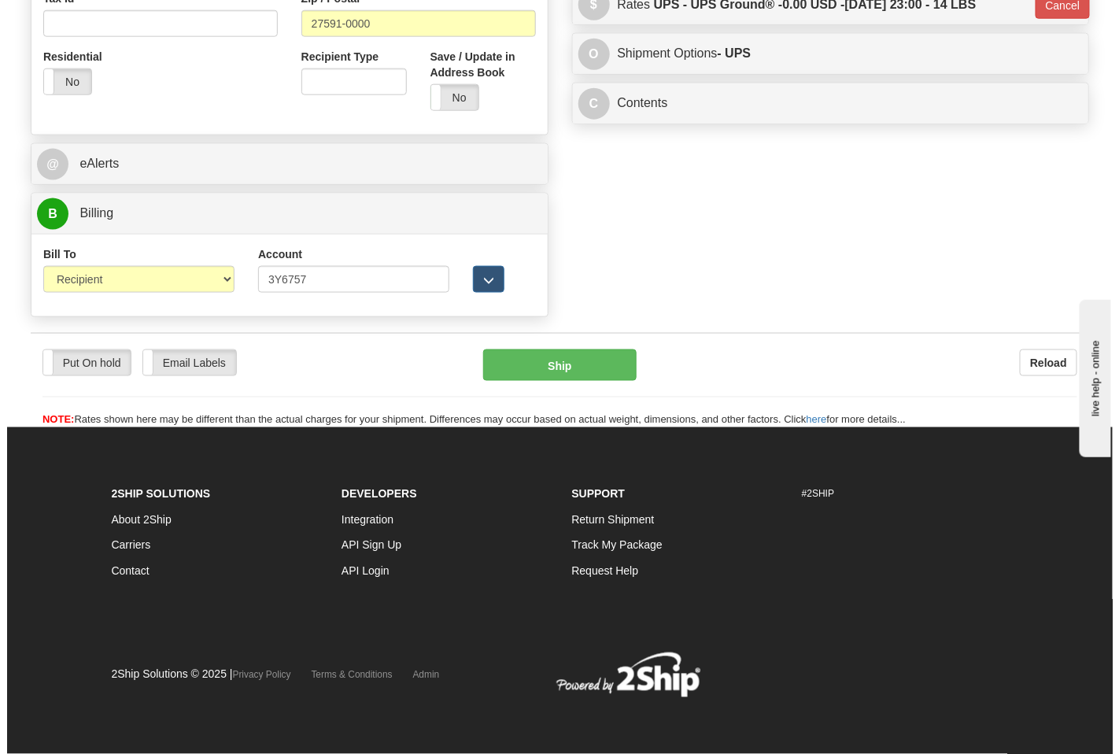
scroll to position [603, 0]
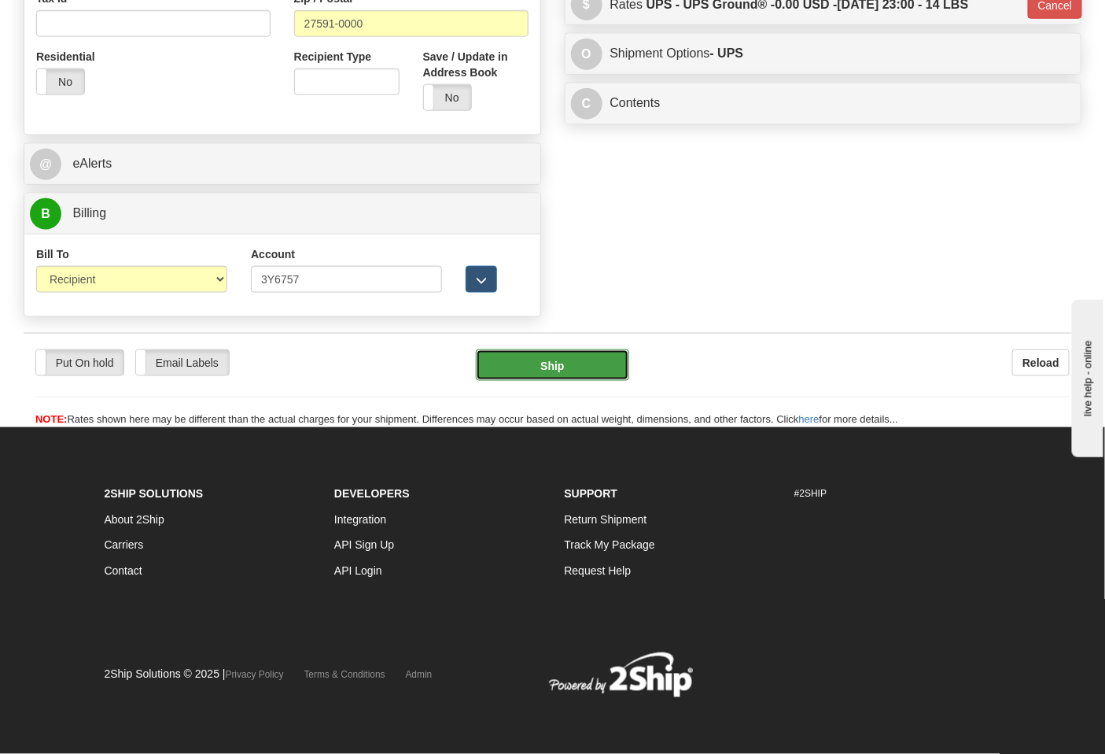
click at [566, 372] on button "Ship" at bounding box center [552, 364] width 153 height 31
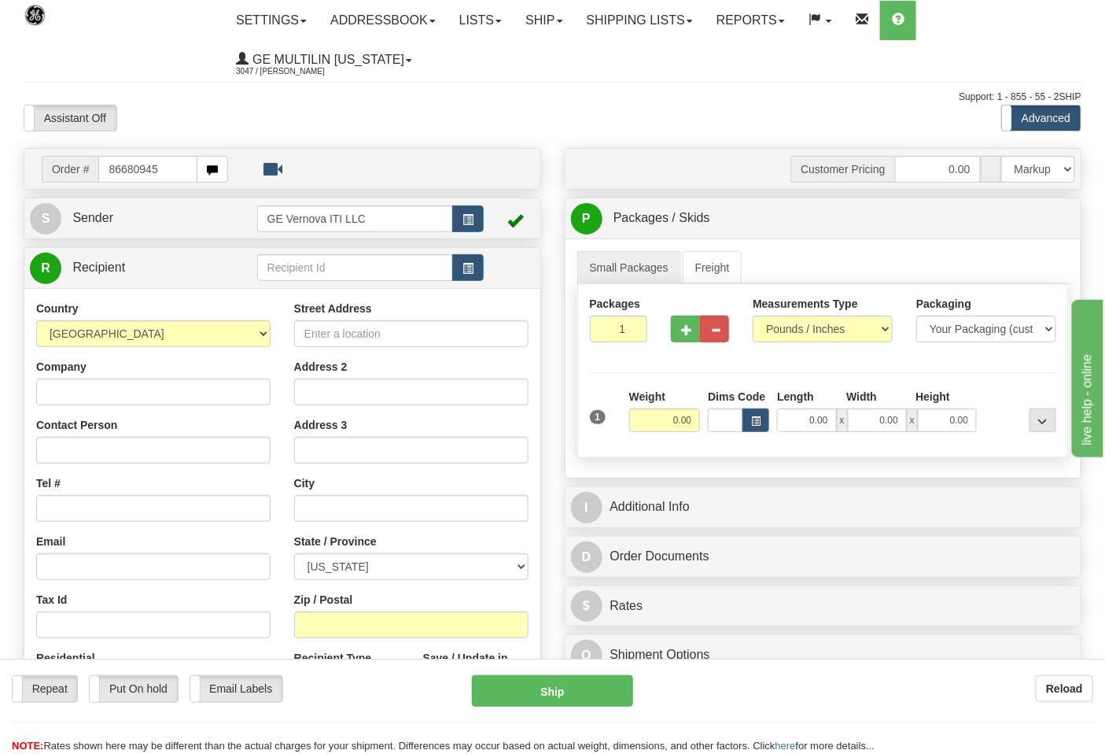
type input "86680945"
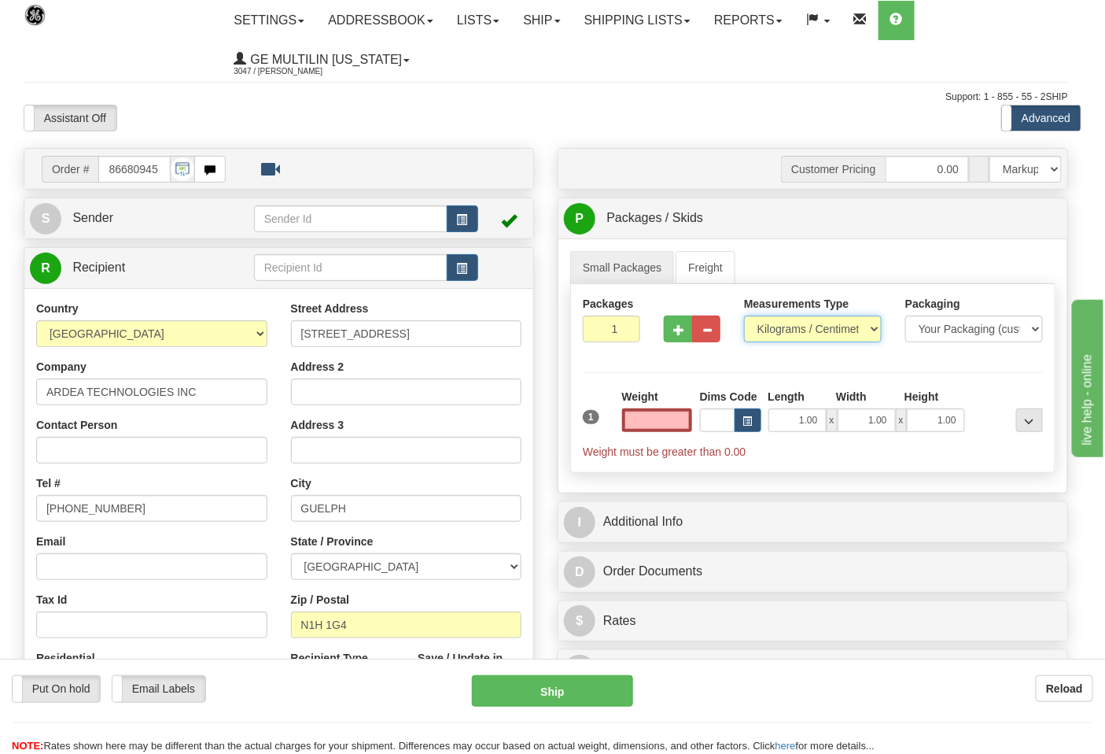
type input "0.00"
click at [780, 334] on select "Pounds / Inches Kilograms / Centimeters" at bounding box center [813, 329] width 138 height 27
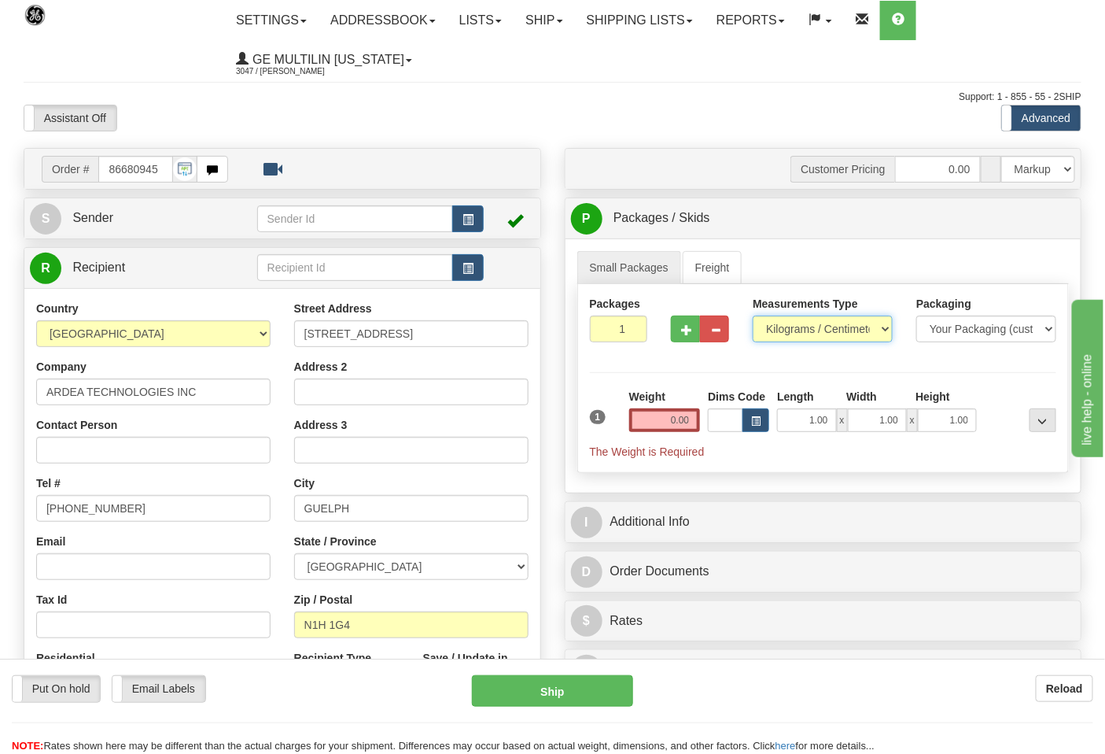
select select "0"
click at [753, 316] on select "Pounds / Inches Kilograms / Centimeters" at bounding box center [823, 329] width 140 height 27
click at [694, 418] on input "0.00" at bounding box center [665, 420] width 72 height 24
click button "Delete" at bounding box center [0, 0] width 0 height 0
type input "2.00"
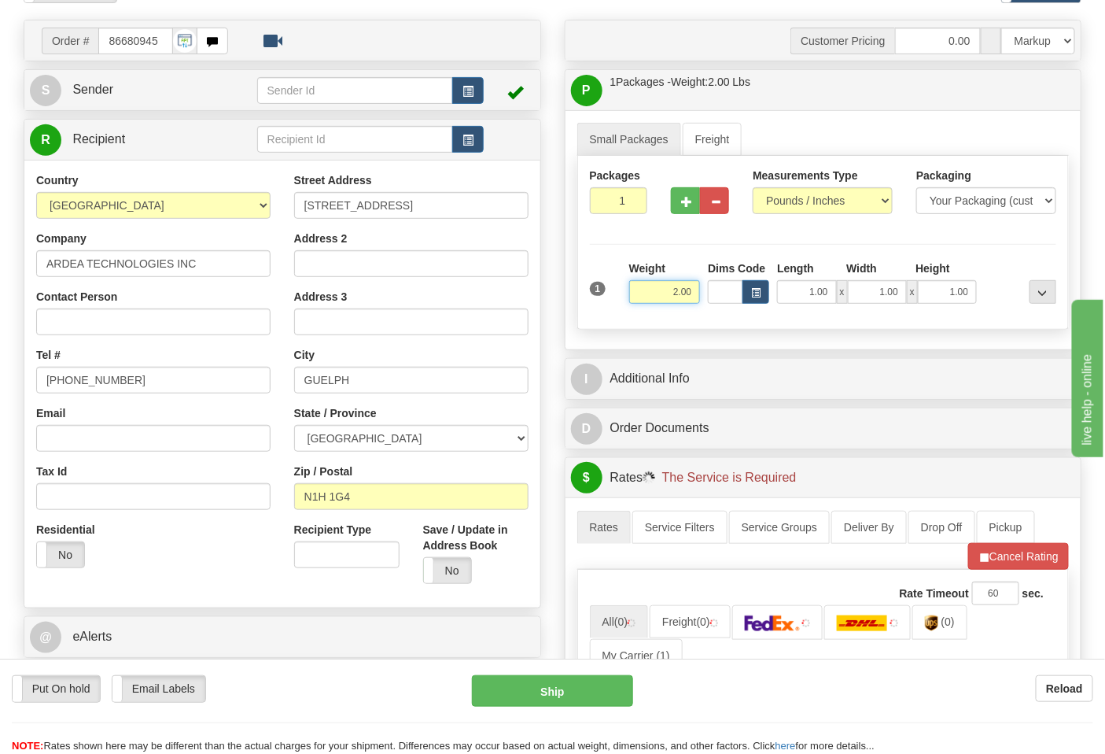
scroll to position [262, 0]
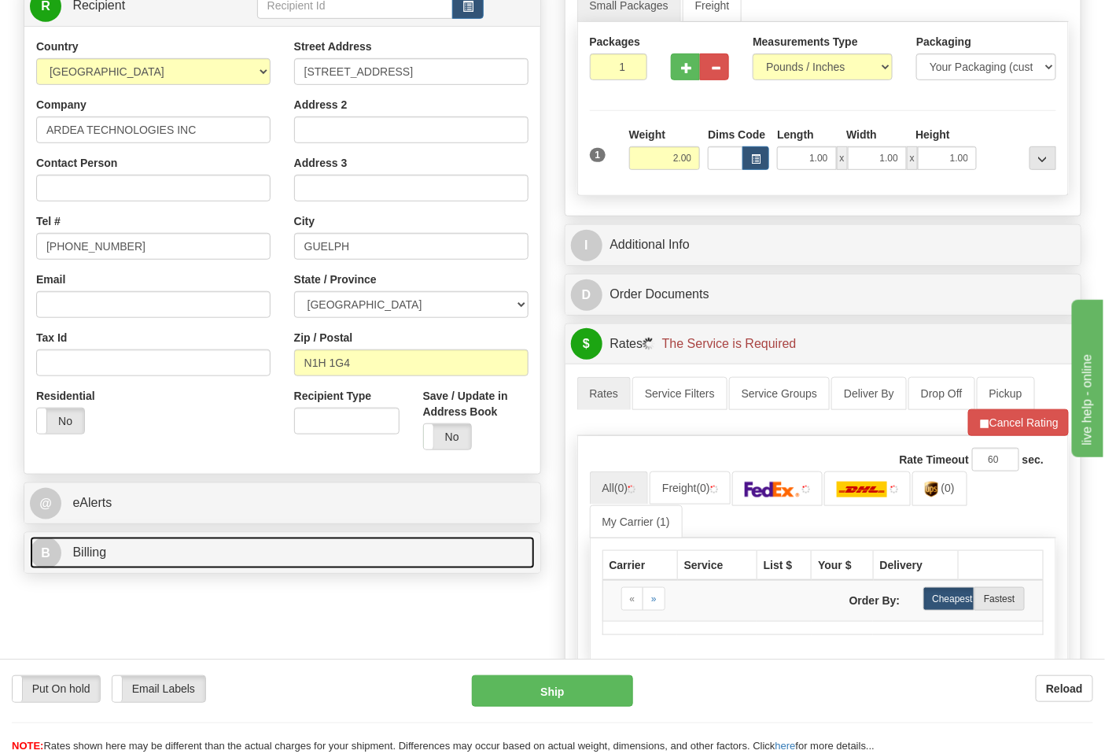
click at [191, 556] on link "B Billing" at bounding box center [282, 553] width 505 height 32
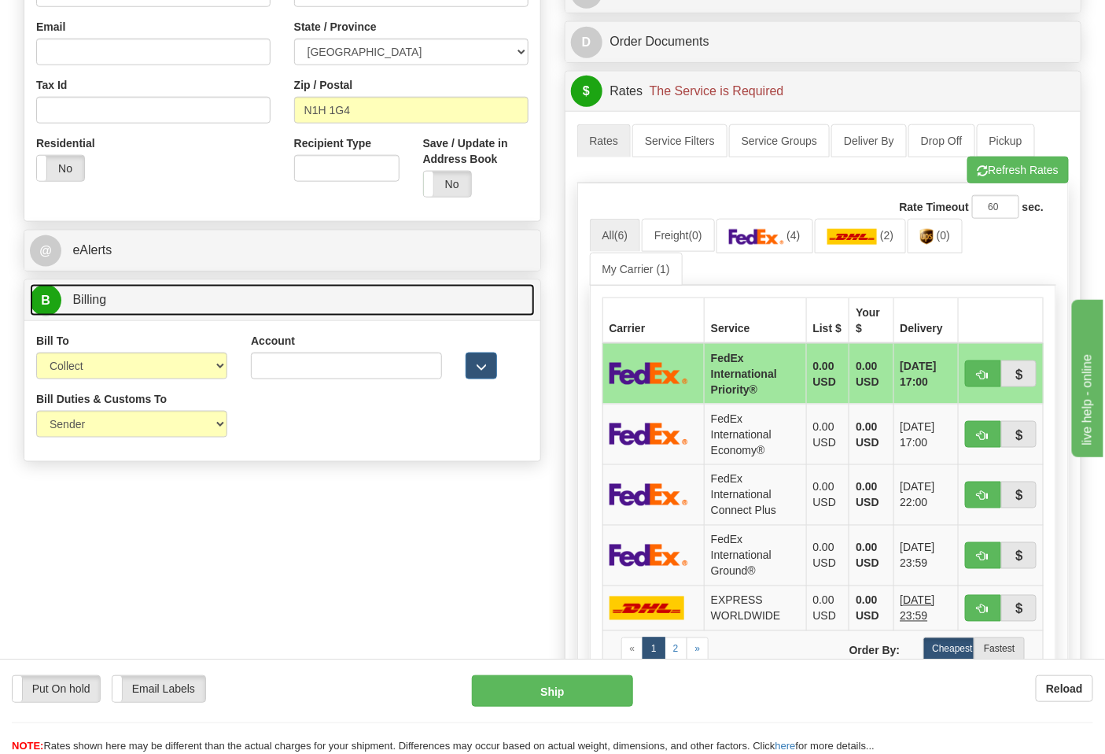
scroll to position [524, 0]
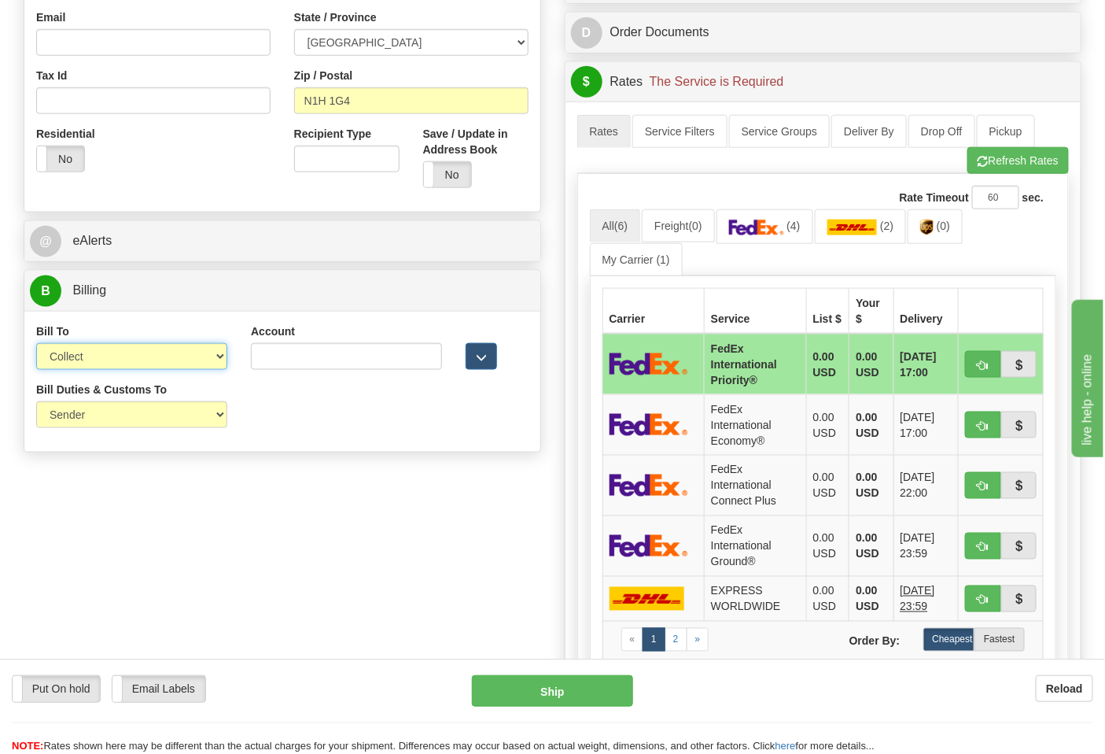
click at [99, 359] on select "Sender Recipient Third Party Collect" at bounding box center [131, 356] width 191 height 27
select select "2"
click at [36, 345] on select "Sender Recipient Third Party Collect" at bounding box center [131, 356] width 191 height 27
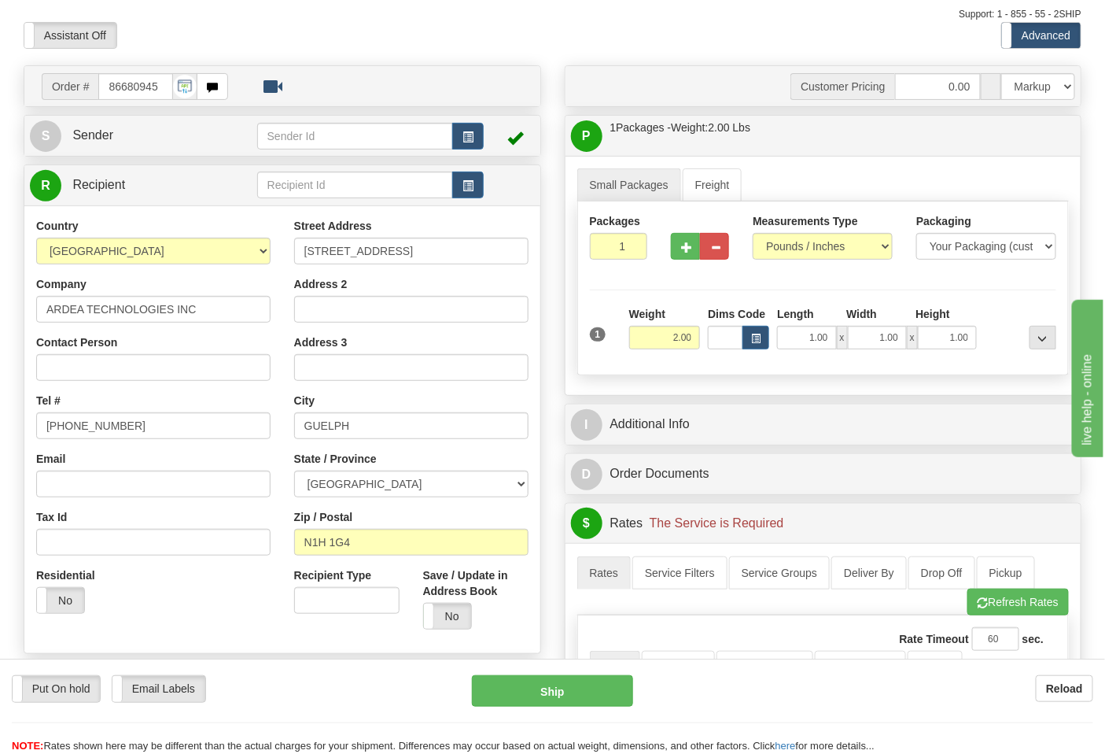
scroll to position [0, 0]
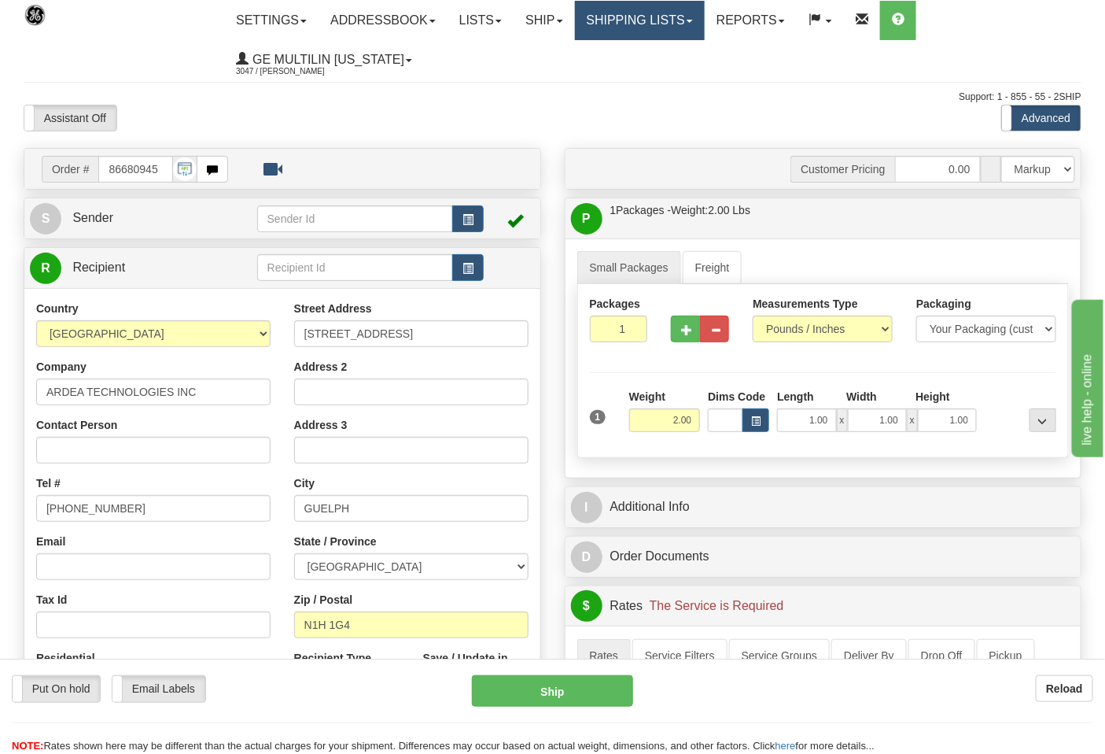
click at [637, 19] on link "Shipping lists" at bounding box center [640, 20] width 130 height 39
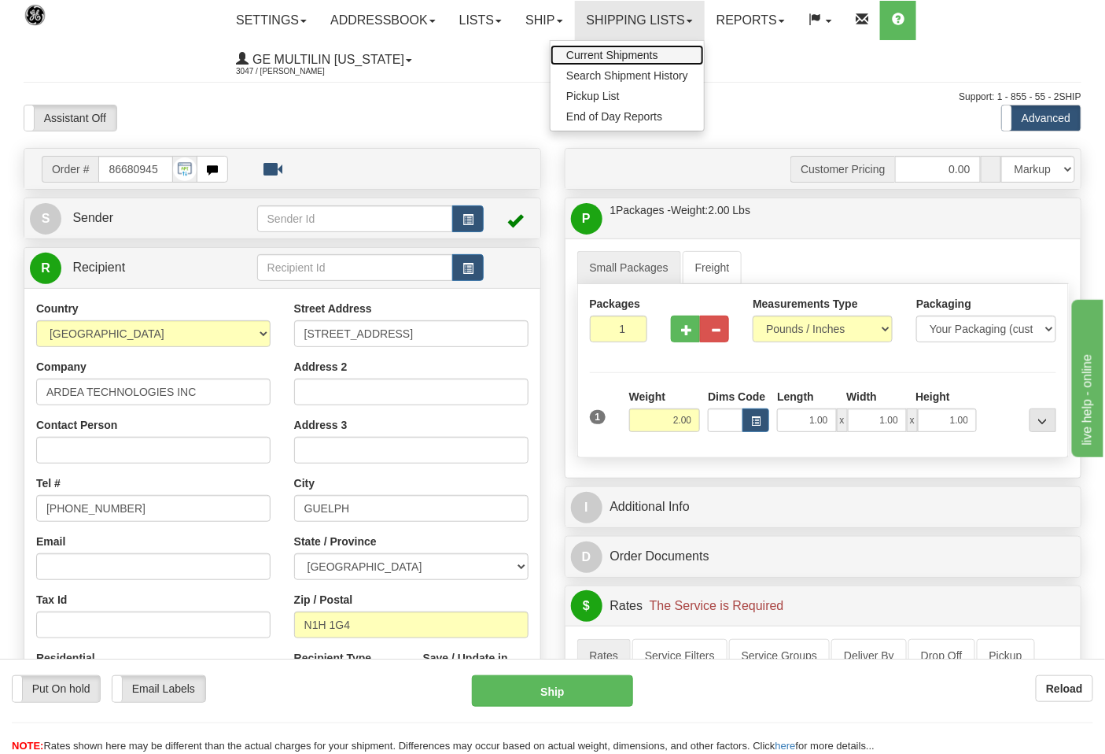
click at [623, 50] on span "Current Shipments" at bounding box center [612, 55] width 92 height 13
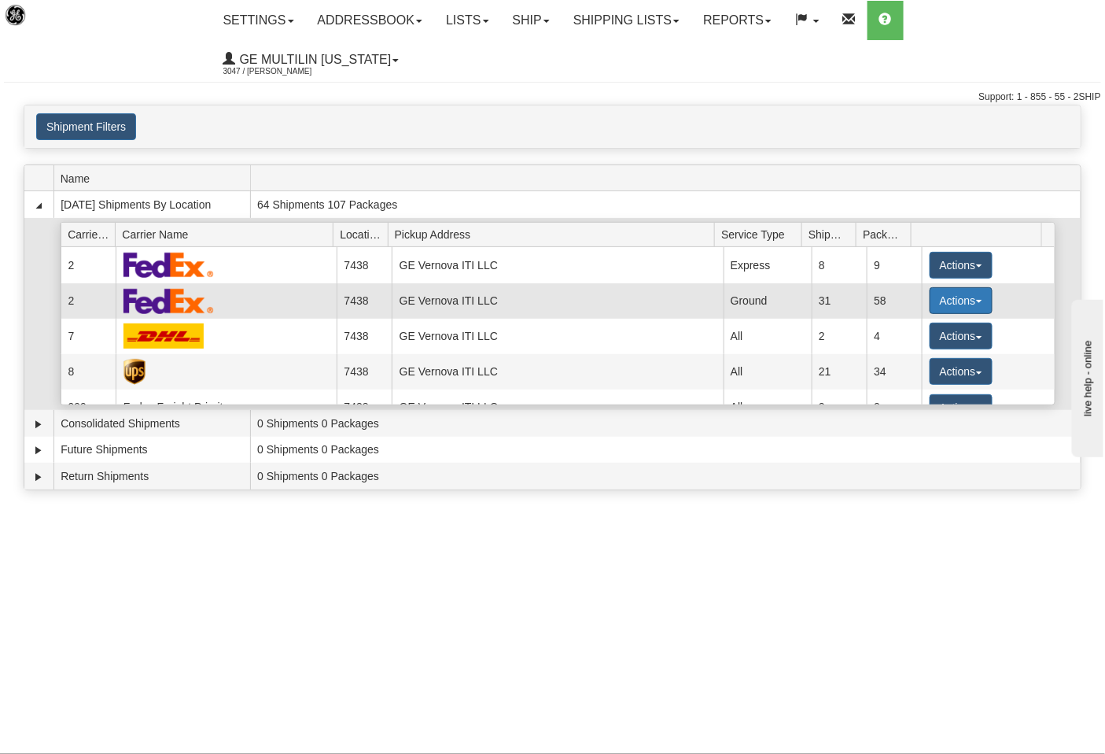
click at [940, 287] on button "Actions" at bounding box center [961, 300] width 63 height 27
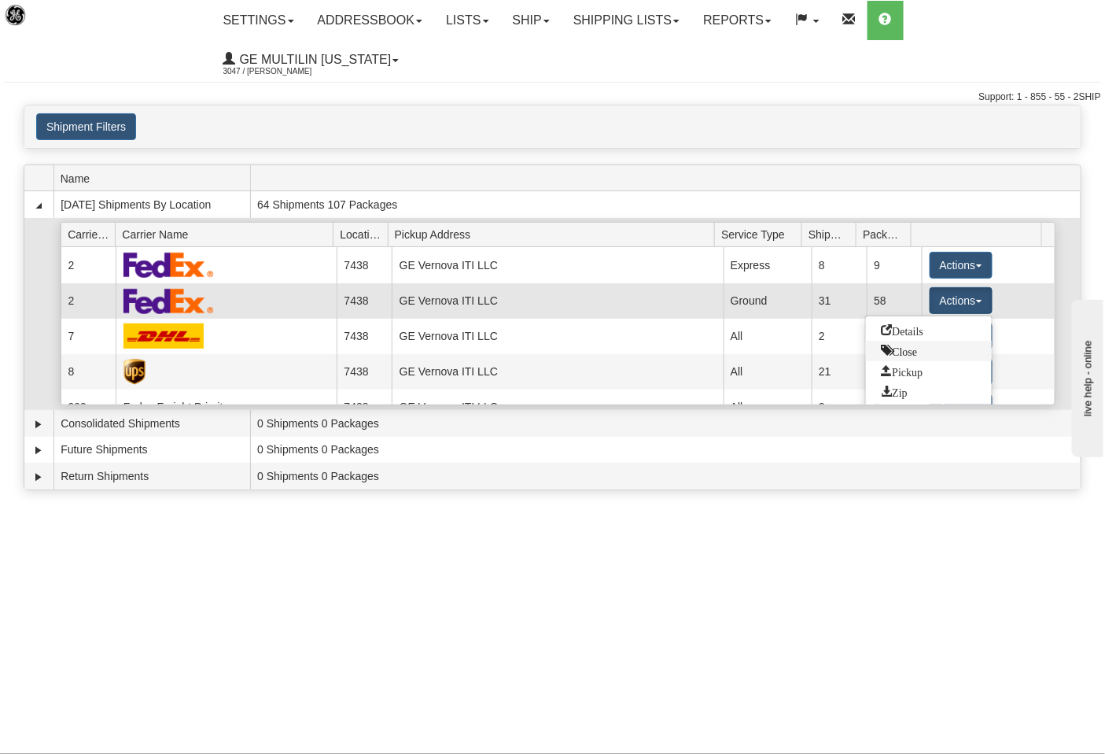
click at [900, 345] on span "Close" at bounding box center [900, 350] width 36 height 11
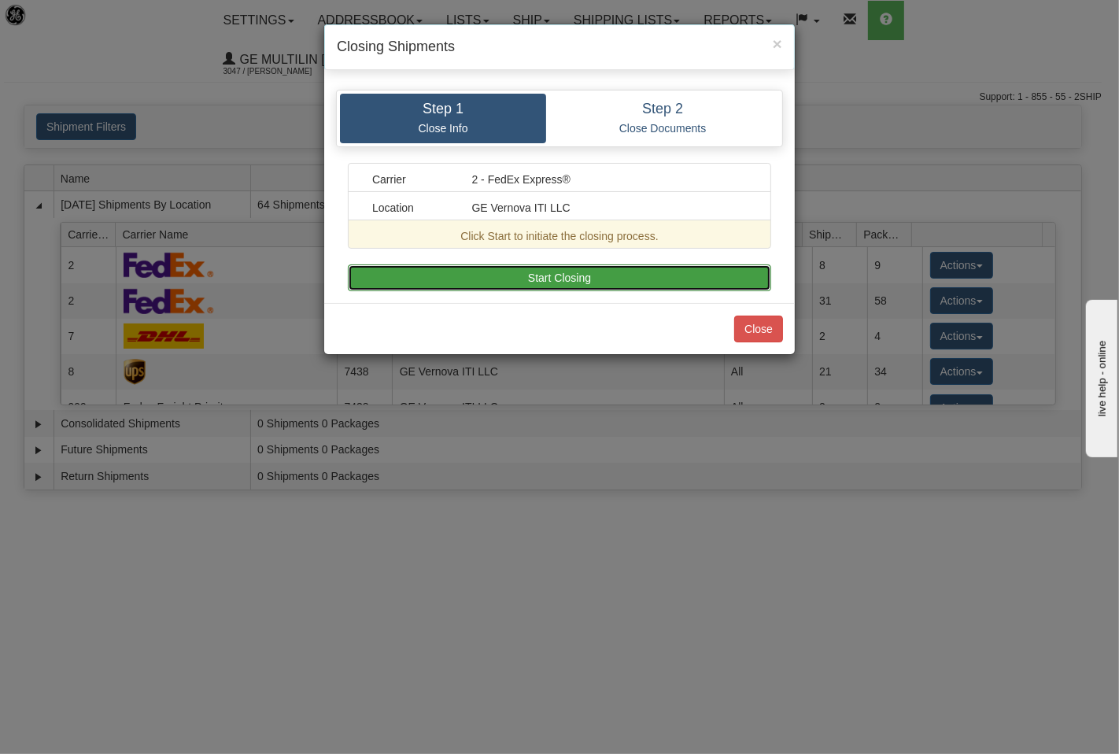
click at [614, 269] on button "Start Closing" at bounding box center [559, 277] width 423 height 27
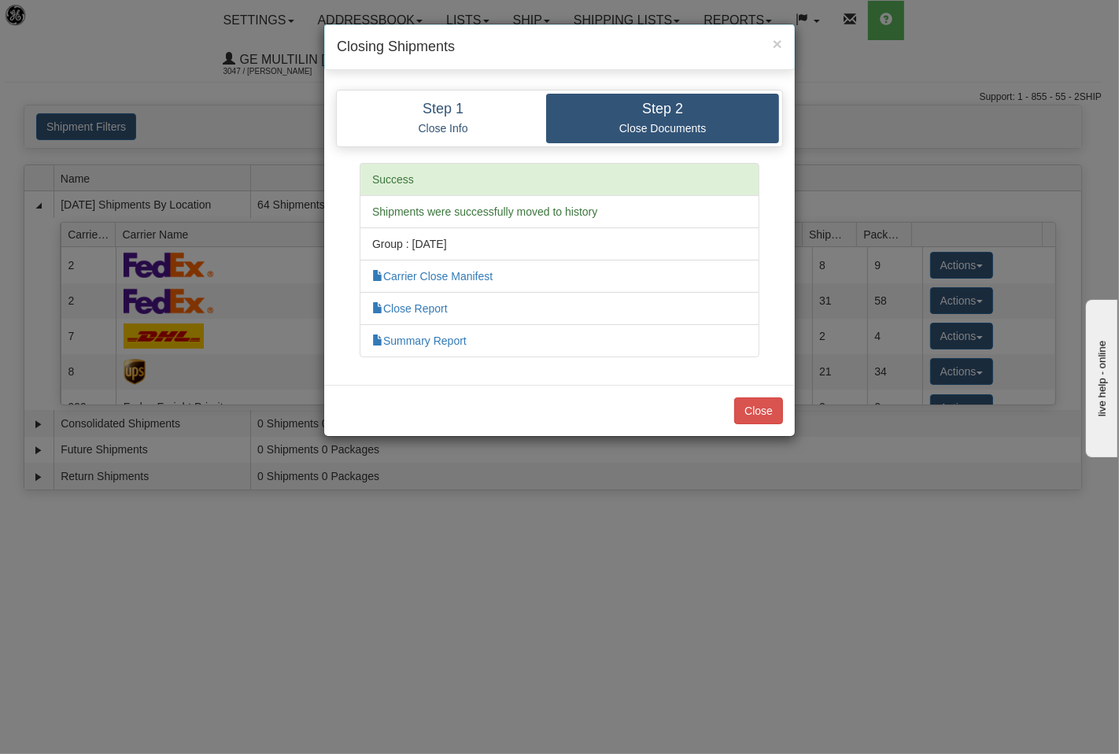
click at [430, 301] on li "Close Report" at bounding box center [560, 308] width 400 height 33
click at [446, 301] on li "Close Report" at bounding box center [560, 308] width 400 height 33
click at [445, 304] on link "Close Report" at bounding box center [410, 308] width 76 height 13
drag, startPoint x: 762, startPoint y: 413, endPoint x: 756, endPoint y: 388, distance: 25.8
click at [761, 413] on button "Close" at bounding box center [758, 410] width 49 height 27
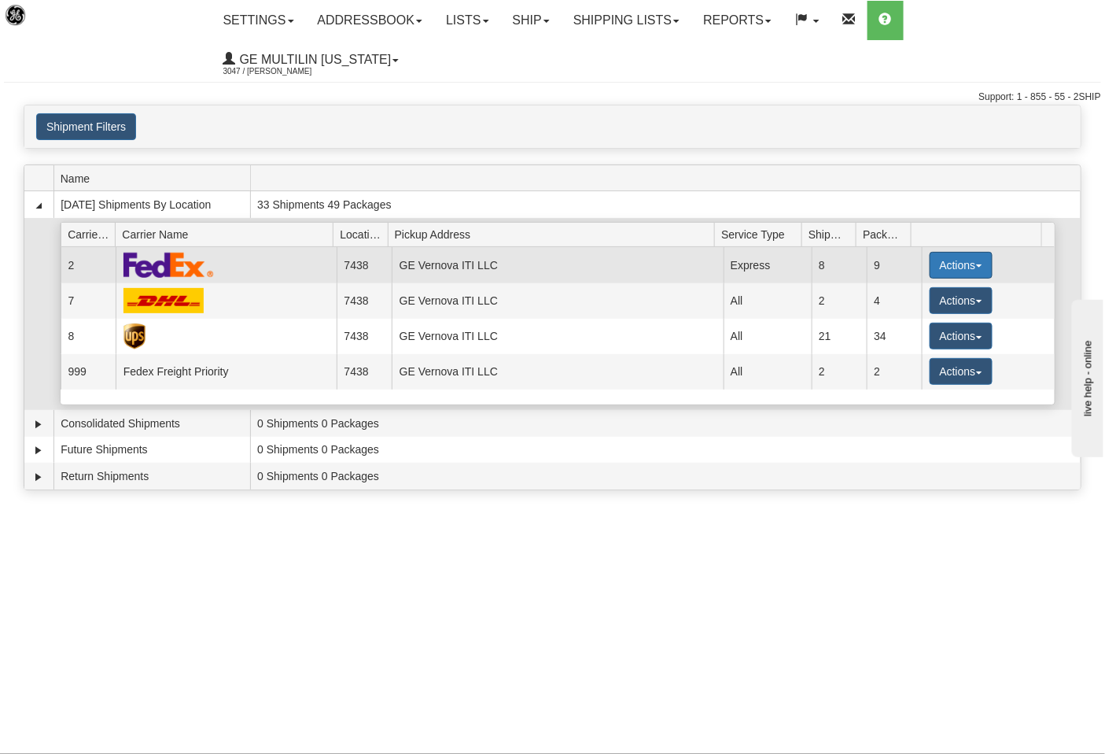
click at [922, 247] on td "Actions Details Close Pickup Zip Print" at bounding box center [988, 264] width 133 height 35
click at [946, 252] on button "Actions" at bounding box center [961, 265] width 63 height 27
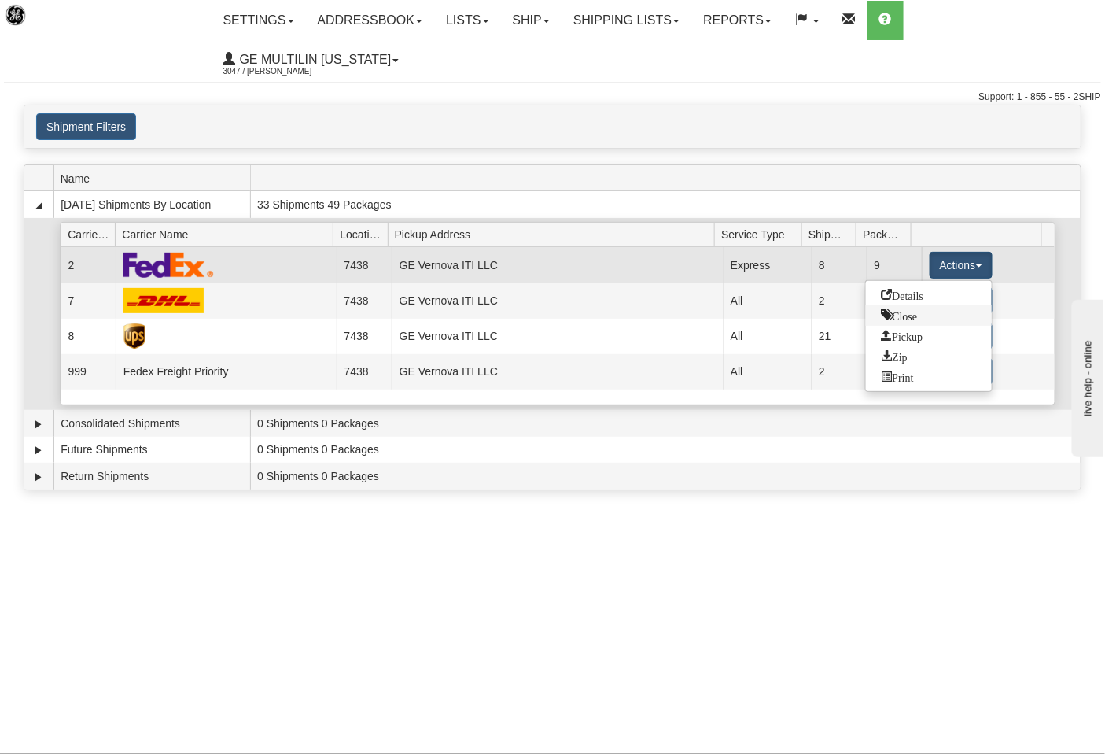
click at [898, 309] on span "Close" at bounding box center [900, 314] width 36 height 11
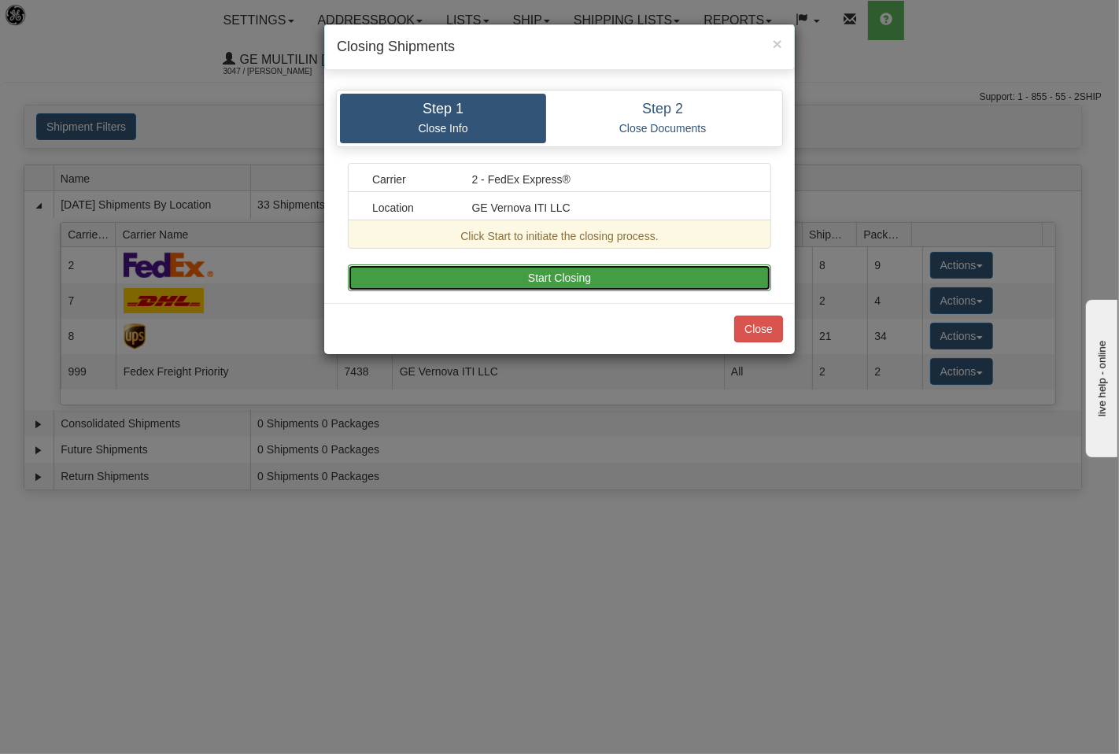
click at [659, 286] on button "Start Closing" at bounding box center [559, 277] width 423 height 27
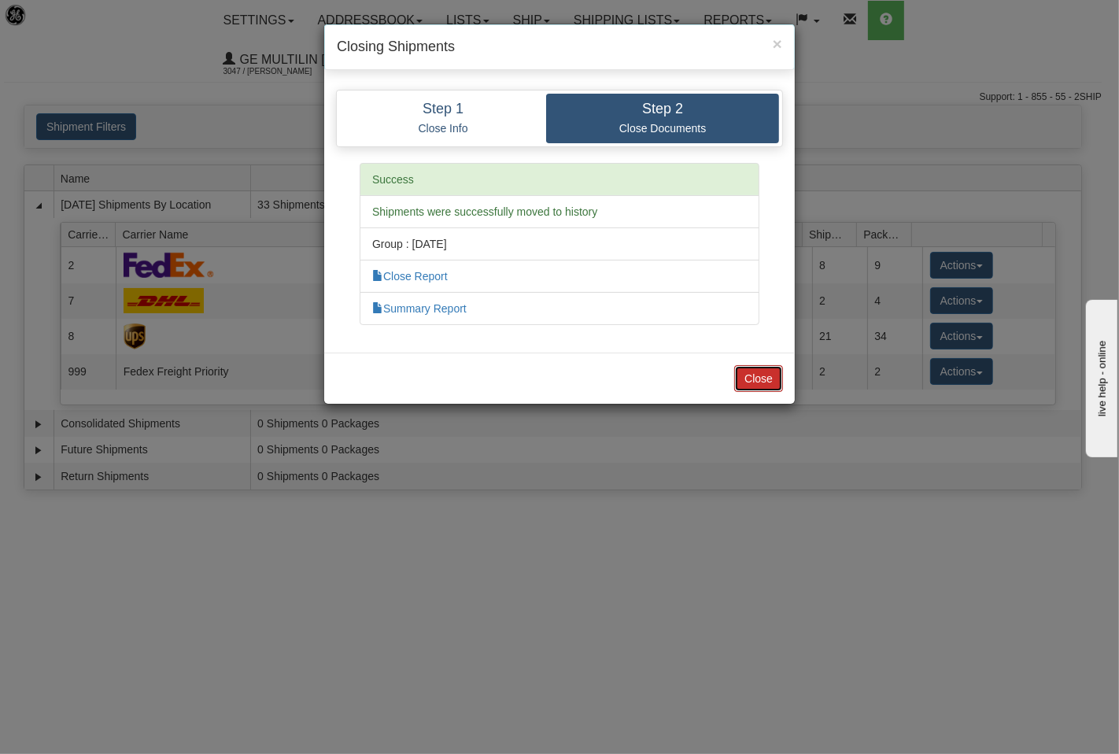
click at [764, 375] on button "Close" at bounding box center [758, 378] width 49 height 27
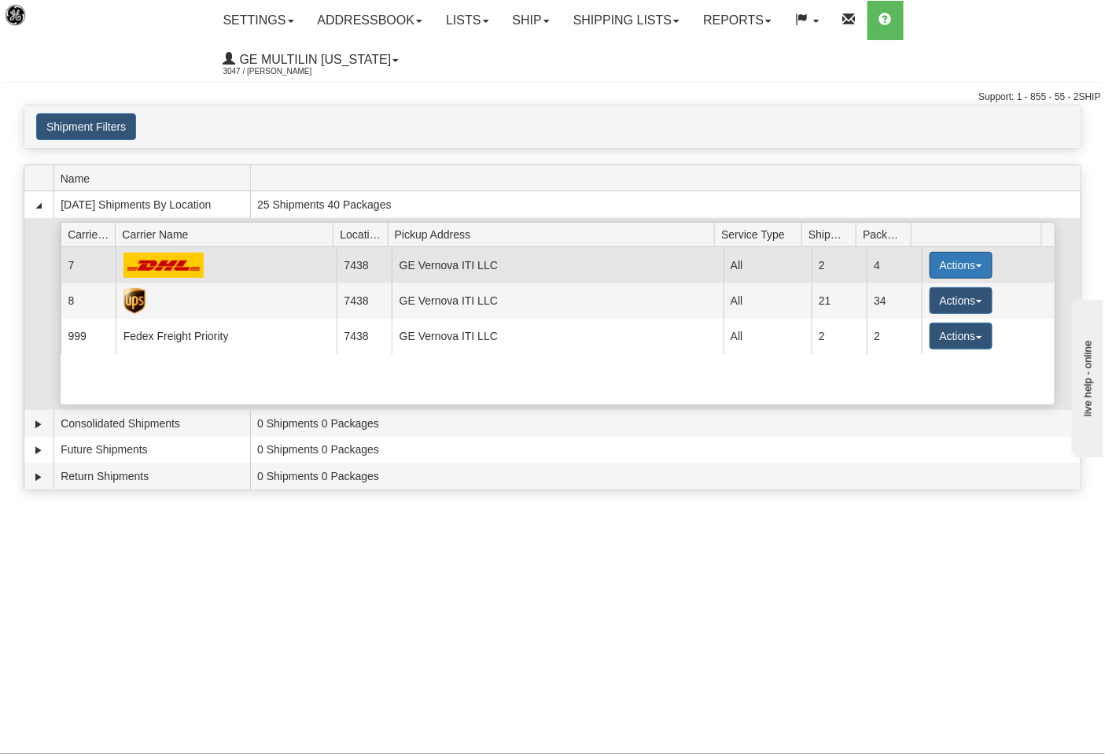
click at [968, 252] on button "Actions" at bounding box center [961, 265] width 63 height 27
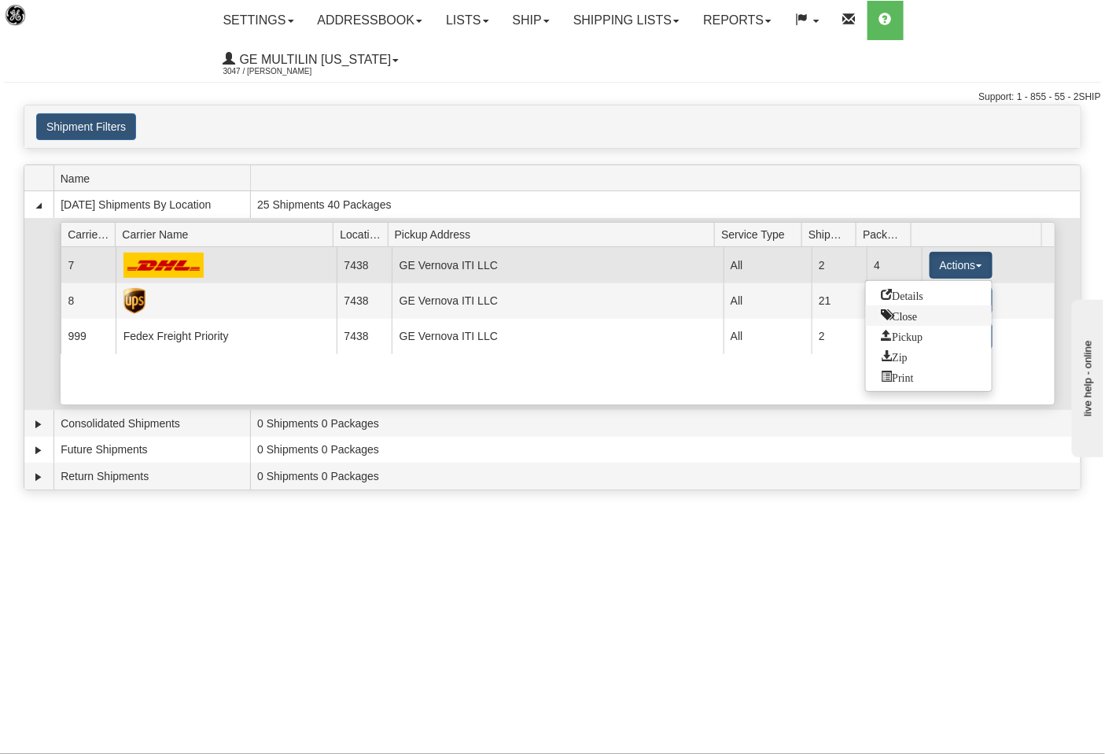
click at [922, 305] on link "Close" at bounding box center [929, 315] width 126 height 20
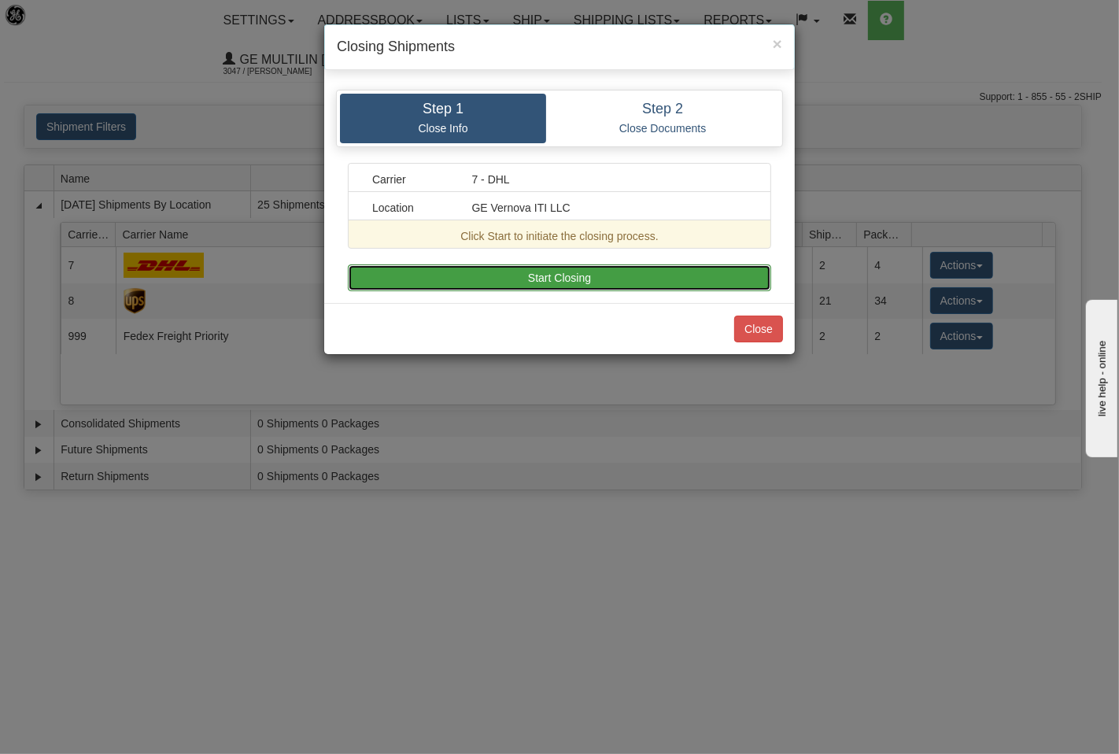
click at [622, 286] on button "Start Closing" at bounding box center [559, 277] width 423 height 27
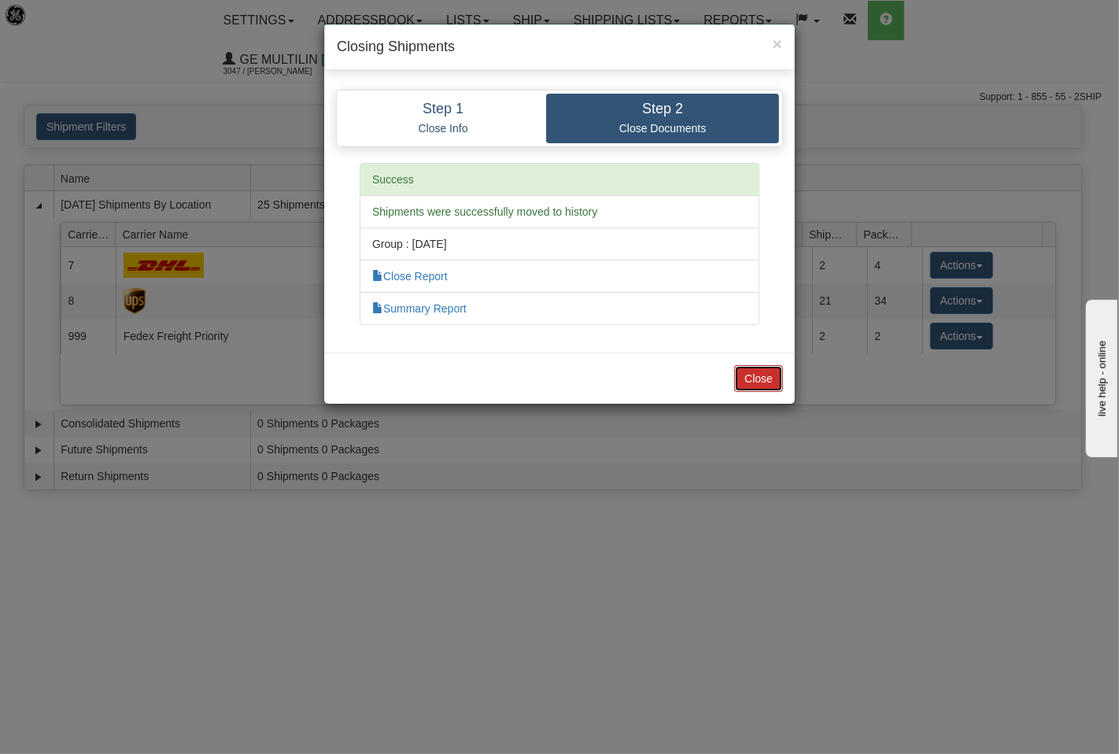
click at [772, 378] on button "Close" at bounding box center [758, 378] width 49 height 27
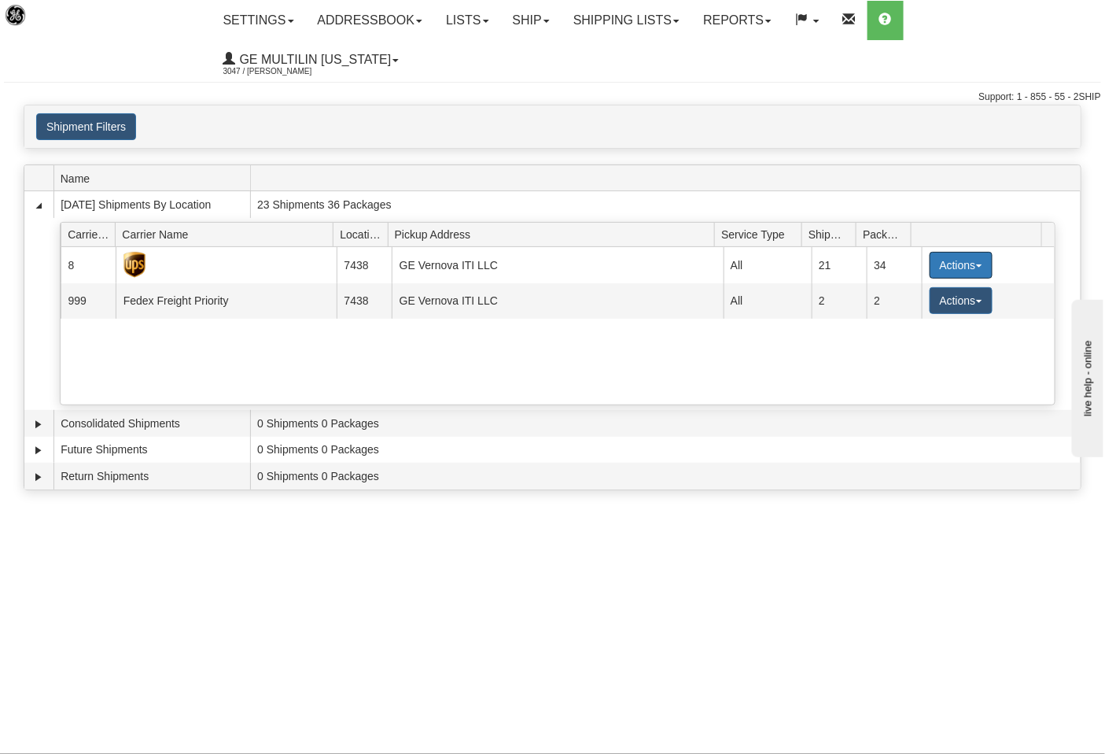
click at [942, 252] on button "Actions" at bounding box center [961, 265] width 63 height 27
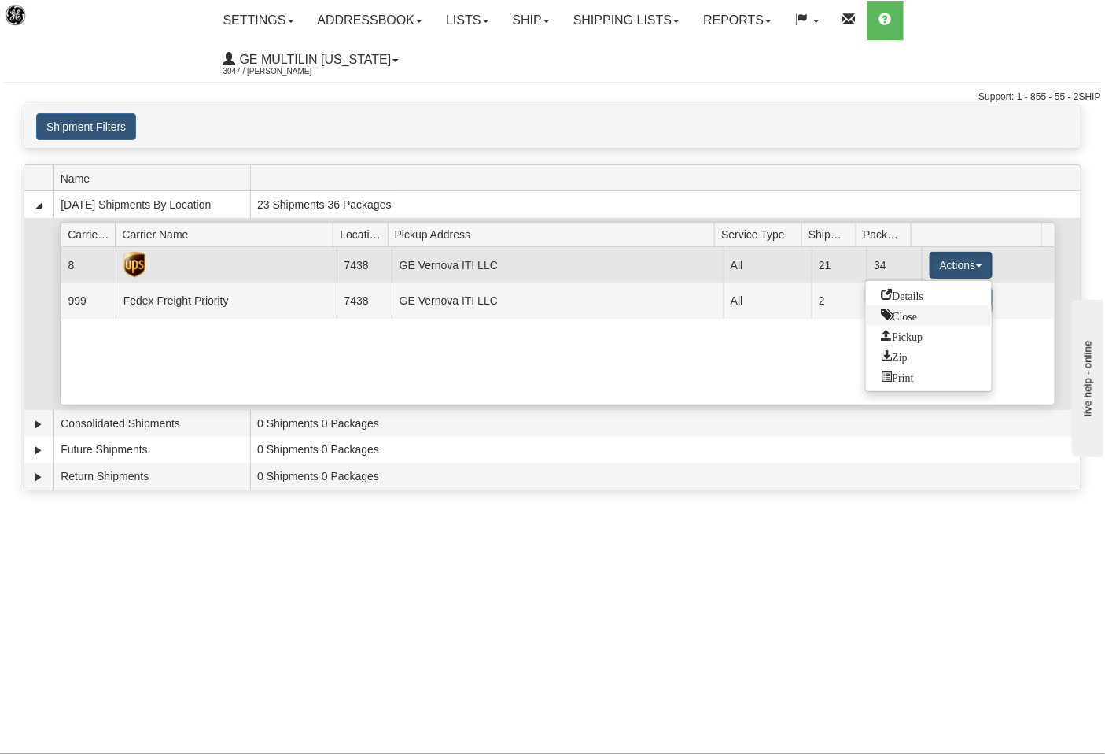
click at [897, 305] on link "Close" at bounding box center [929, 315] width 126 height 20
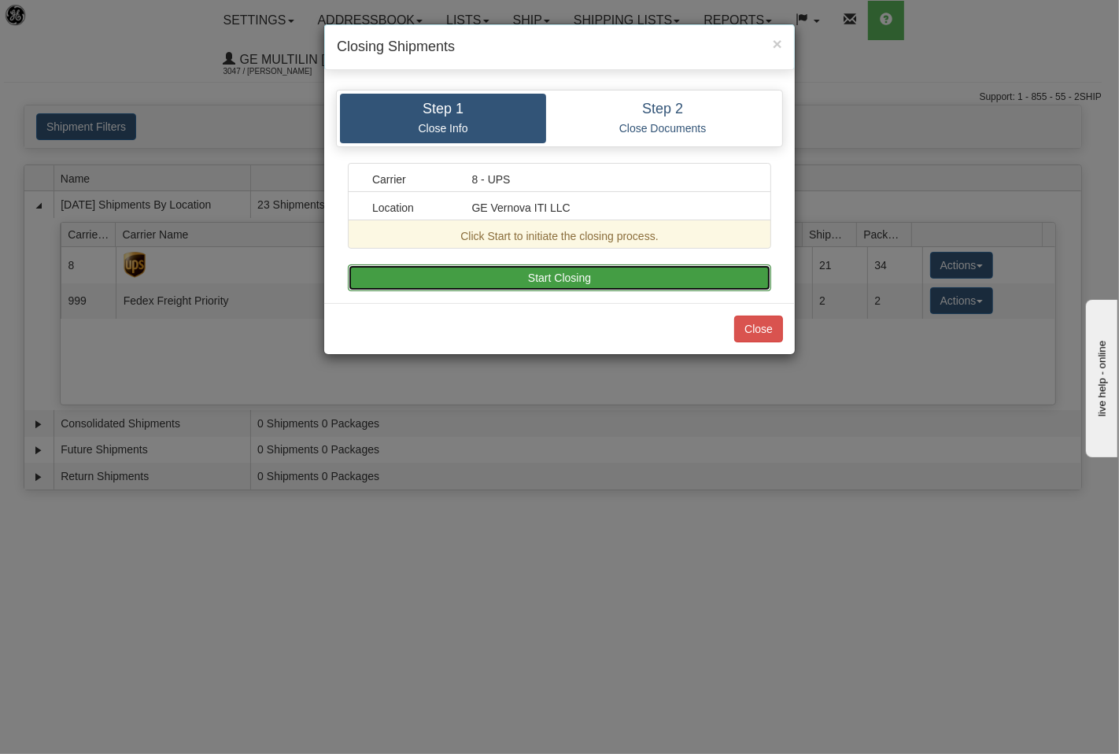
click at [570, 279] on button "Start Closing" at bounding box center [559, 277] width 423 height 27
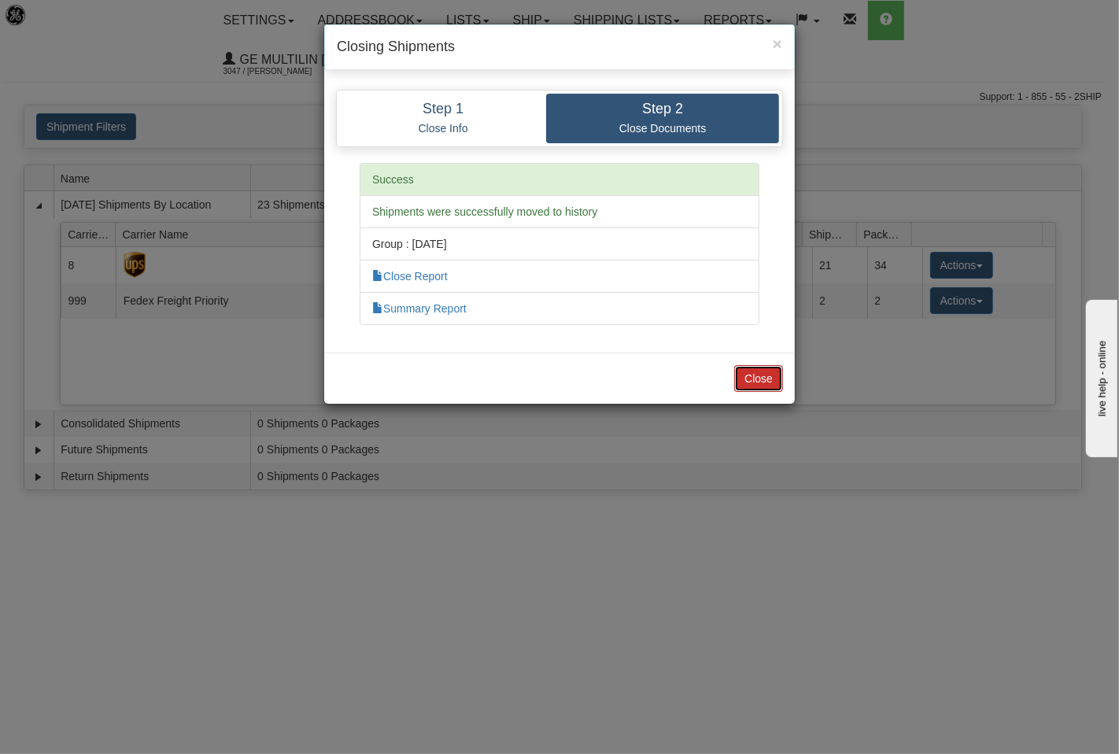
click at [760, 379] on button "Close" at bounding box center [758, 378] width 49 height 27
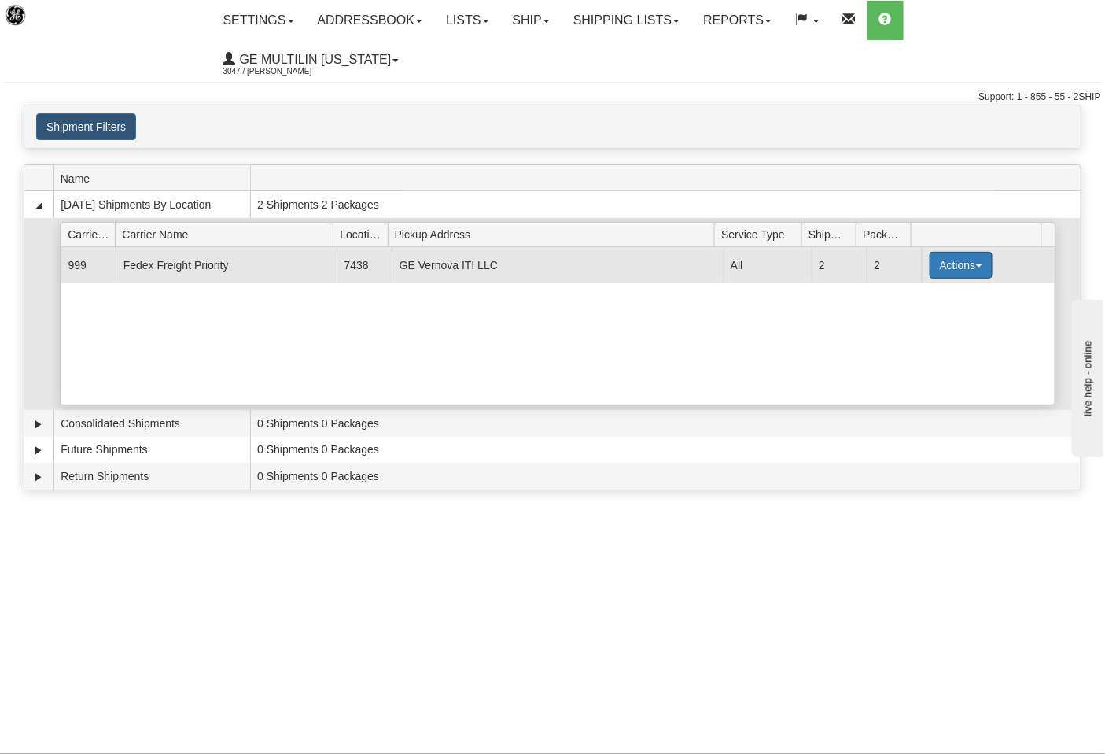
click at [930, 252] on button "Actions" at bounding box center [961, 265] width 63 height 27
click at [893, 309] on span "Close" at bounding box center [900, 314] width 36 height 11
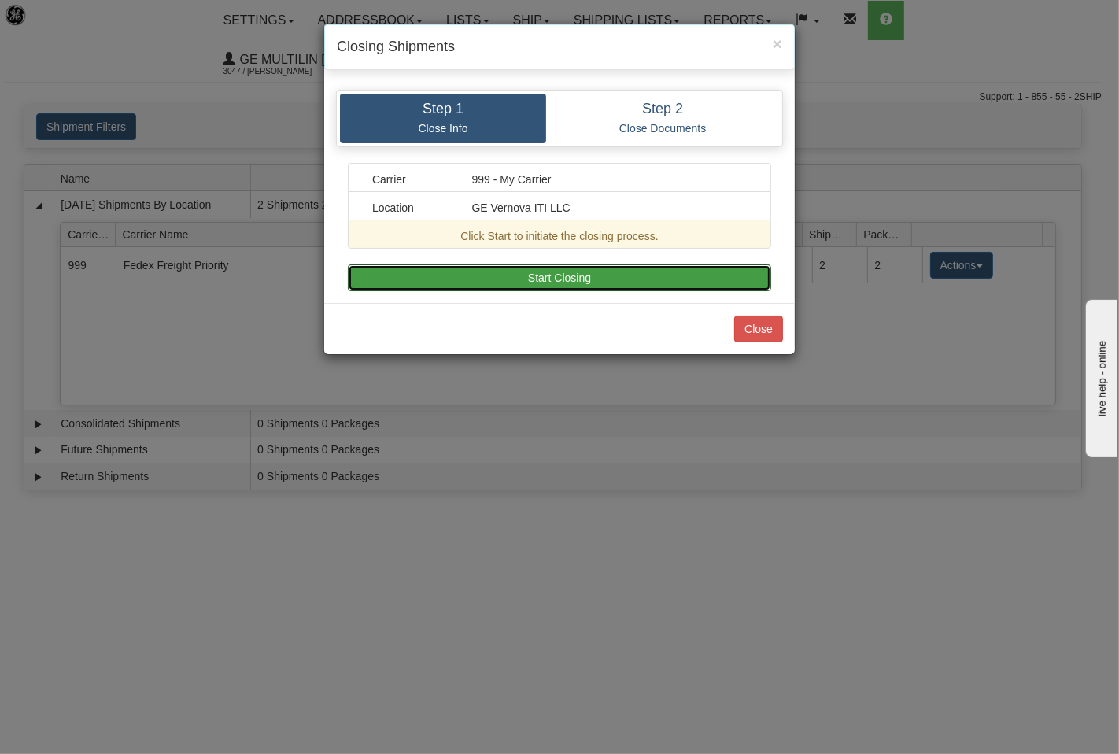
click at [515, 280] on button "Start Closing" at bounding box center [559, 277] width 423 height 27
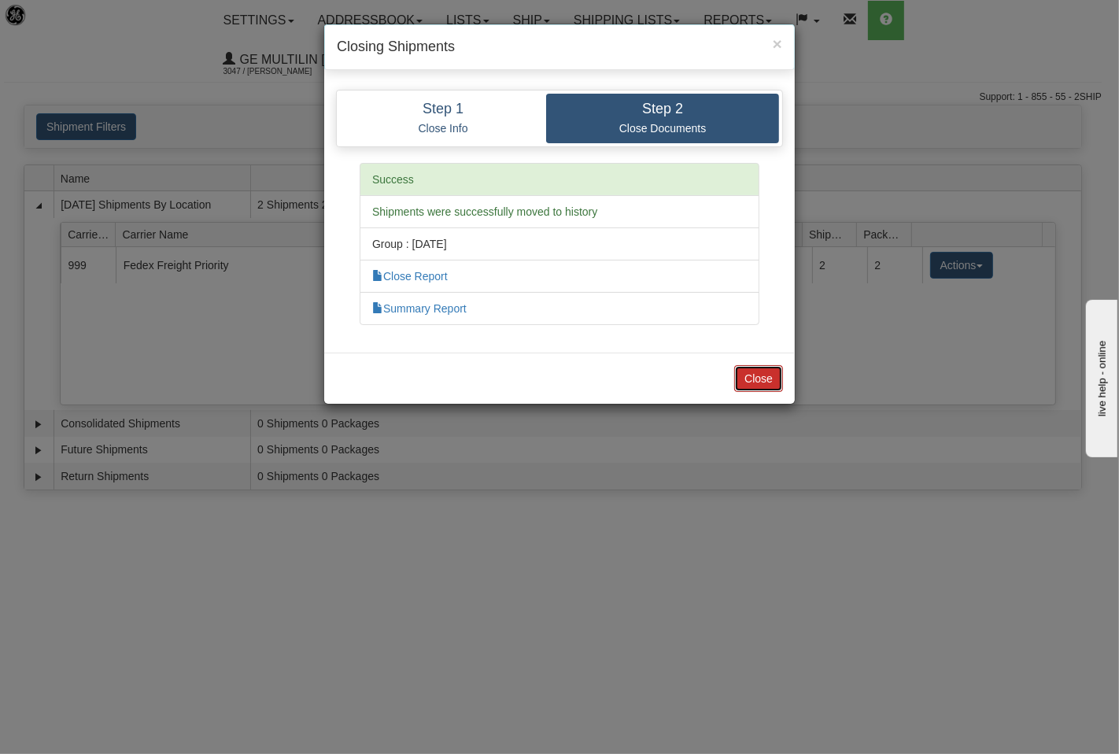
click at [758, 371] on button "Close" at bounding box center [758, 378] width 49 height 27
